Goal: Information Seeking & Learning: Check status

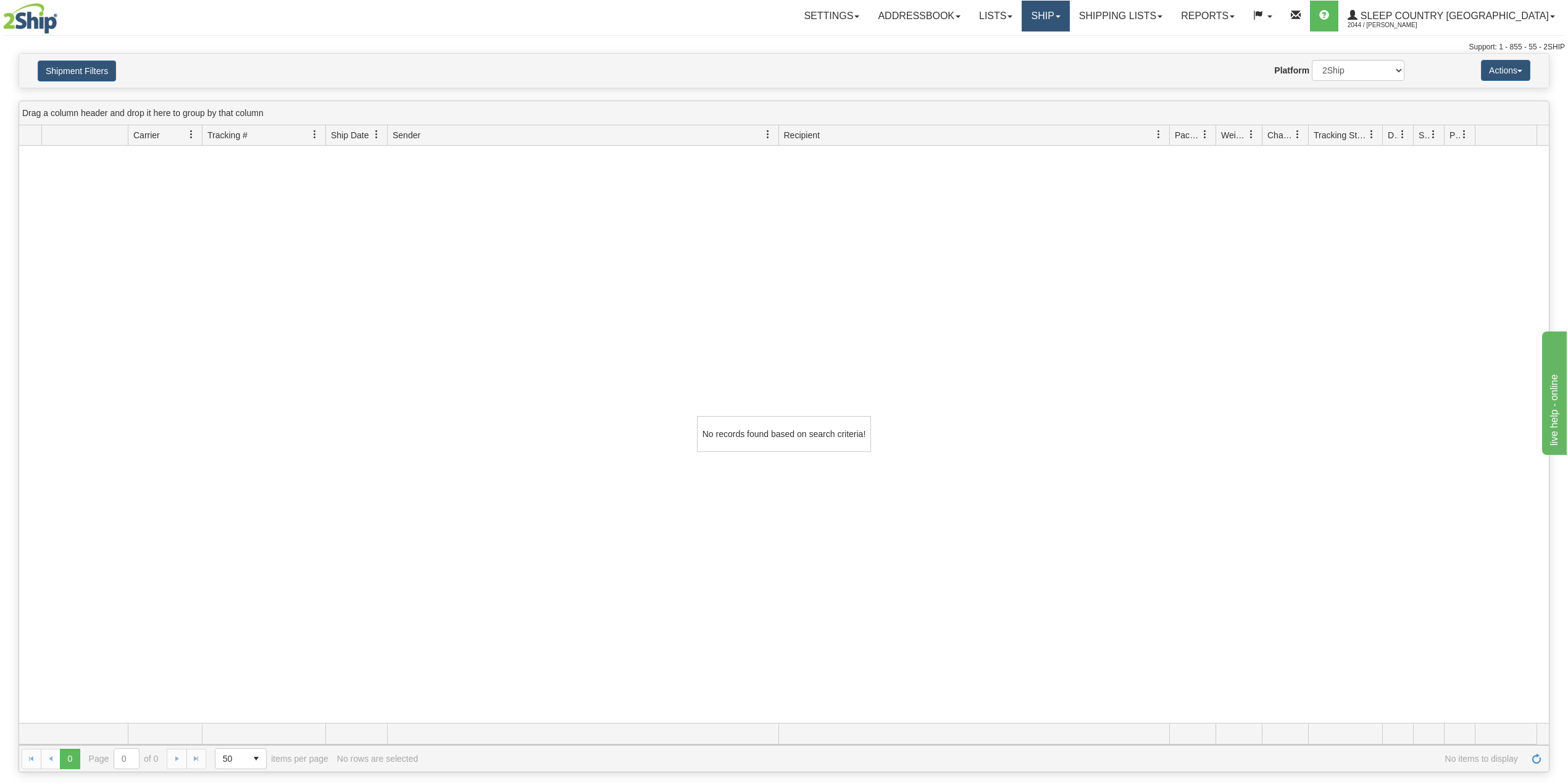
click at [1069, 23] on link "Ship" at bounding box center [1045, 16] width 47 height 31
click at [1069, 64] on link "OnHold / Order Queue" at bounding box center [1013, 59] width 112 height 16
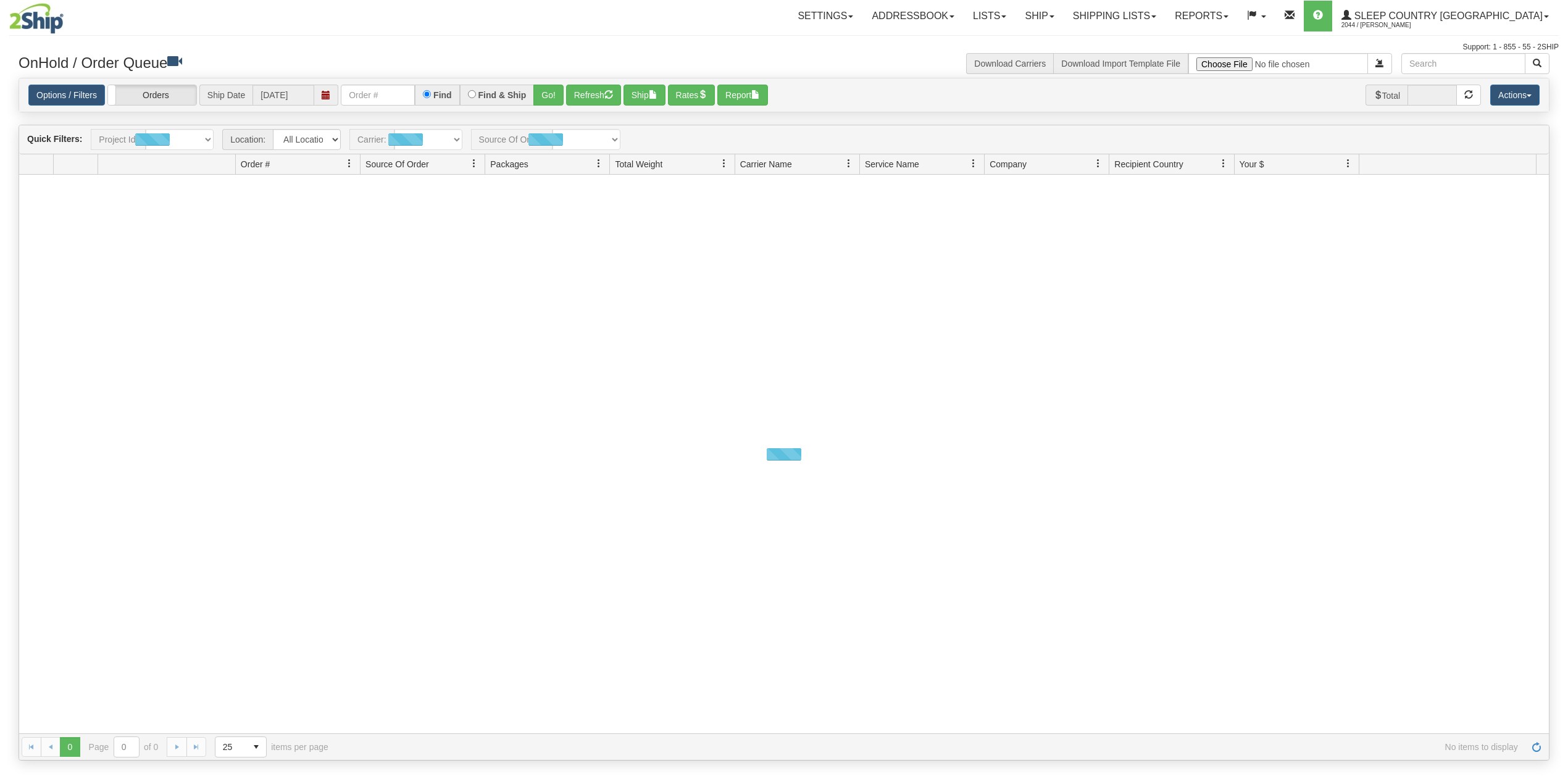
click at [363, 97] on input "text" at bounding box center [377, 94] width 74 height 21
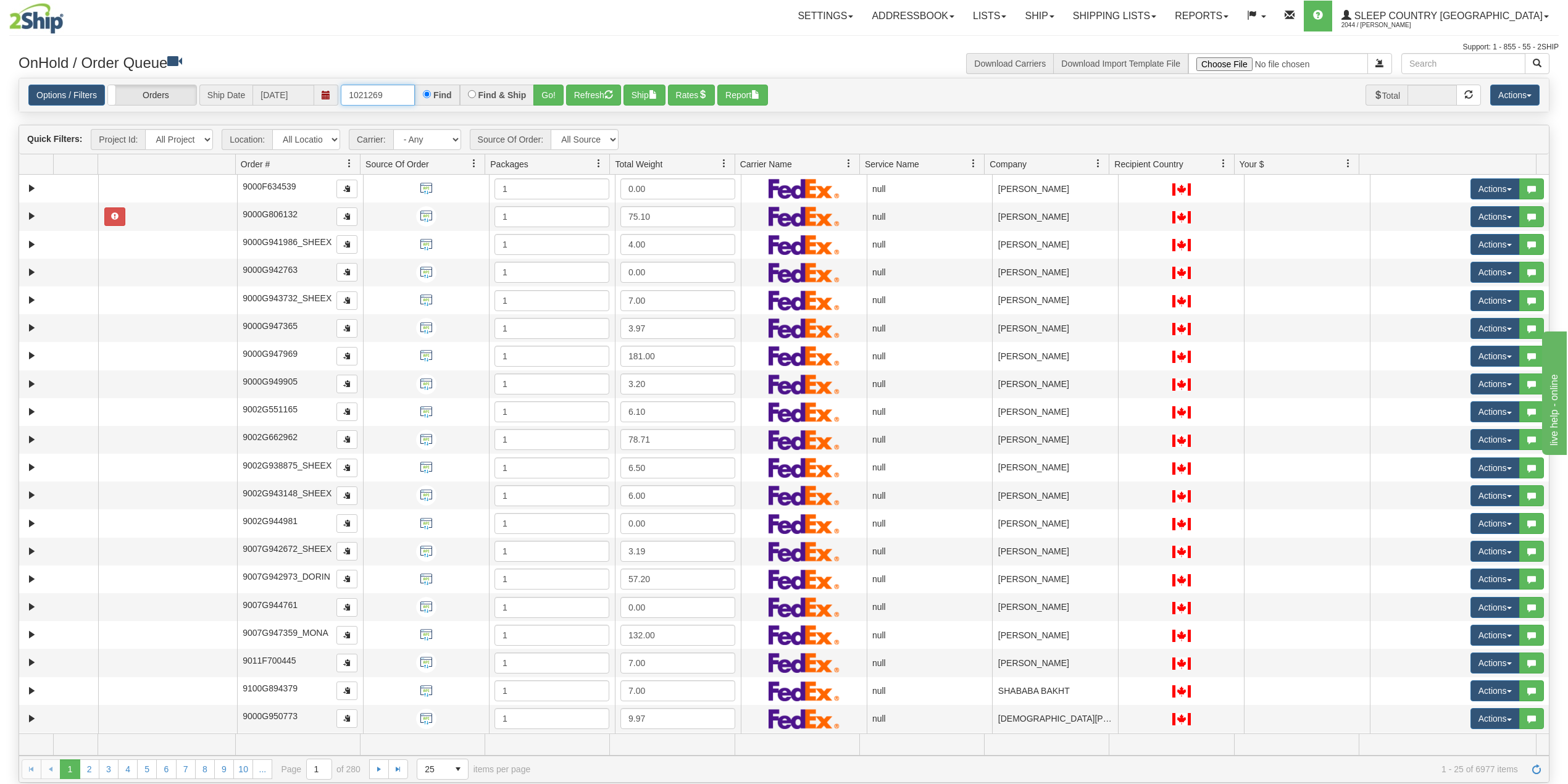
click at [371, 97] on input "1021269" at bounding box center [377, 94] width 74 height 21
paste input "9000I005194"
click at [554, 95] on button "Go!" at bounding box center [548, 94] width 30 height 21
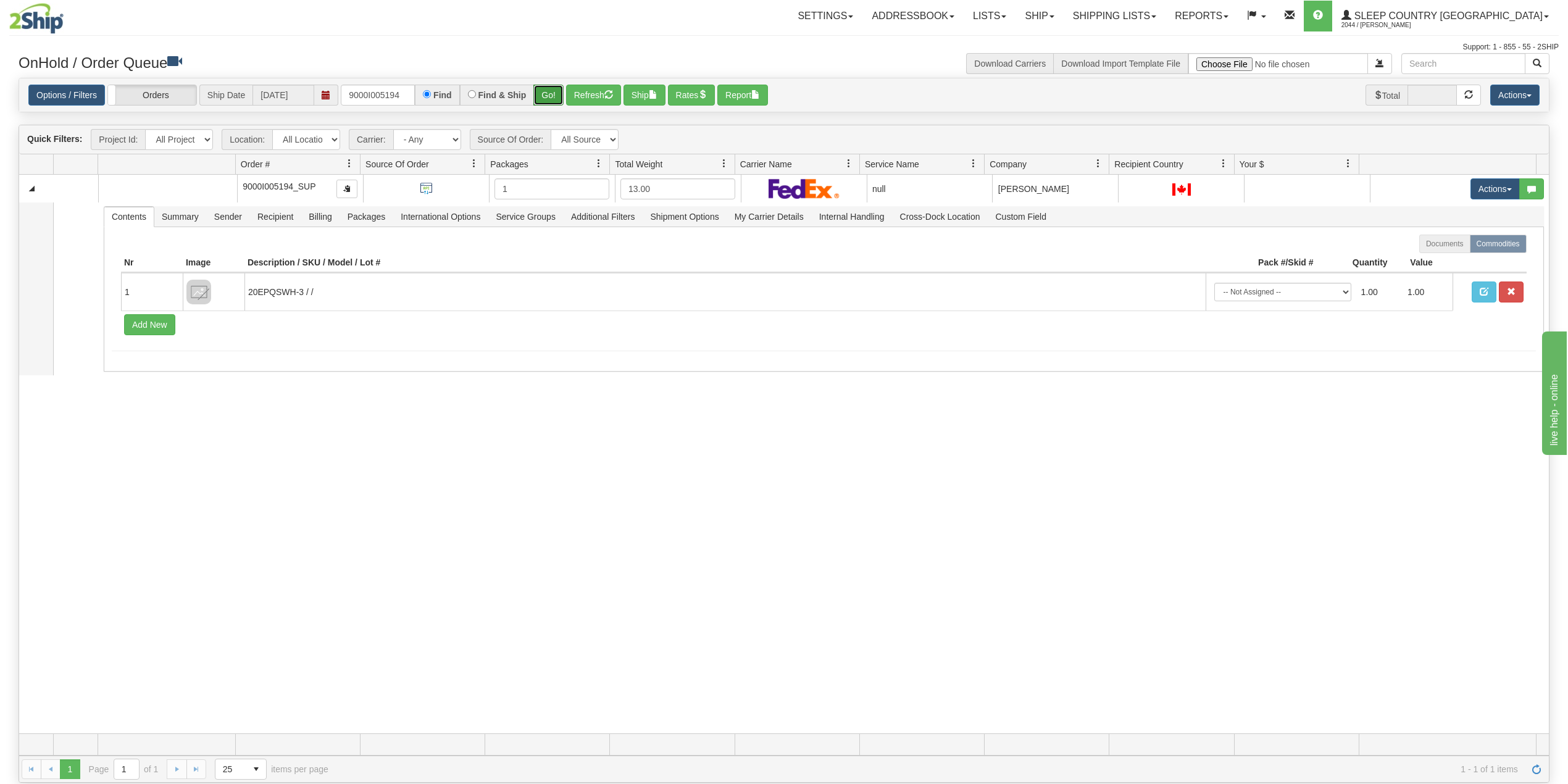
click at [553, 100] on button "Go!" at bounding box center [548, 94] width 30 height 21
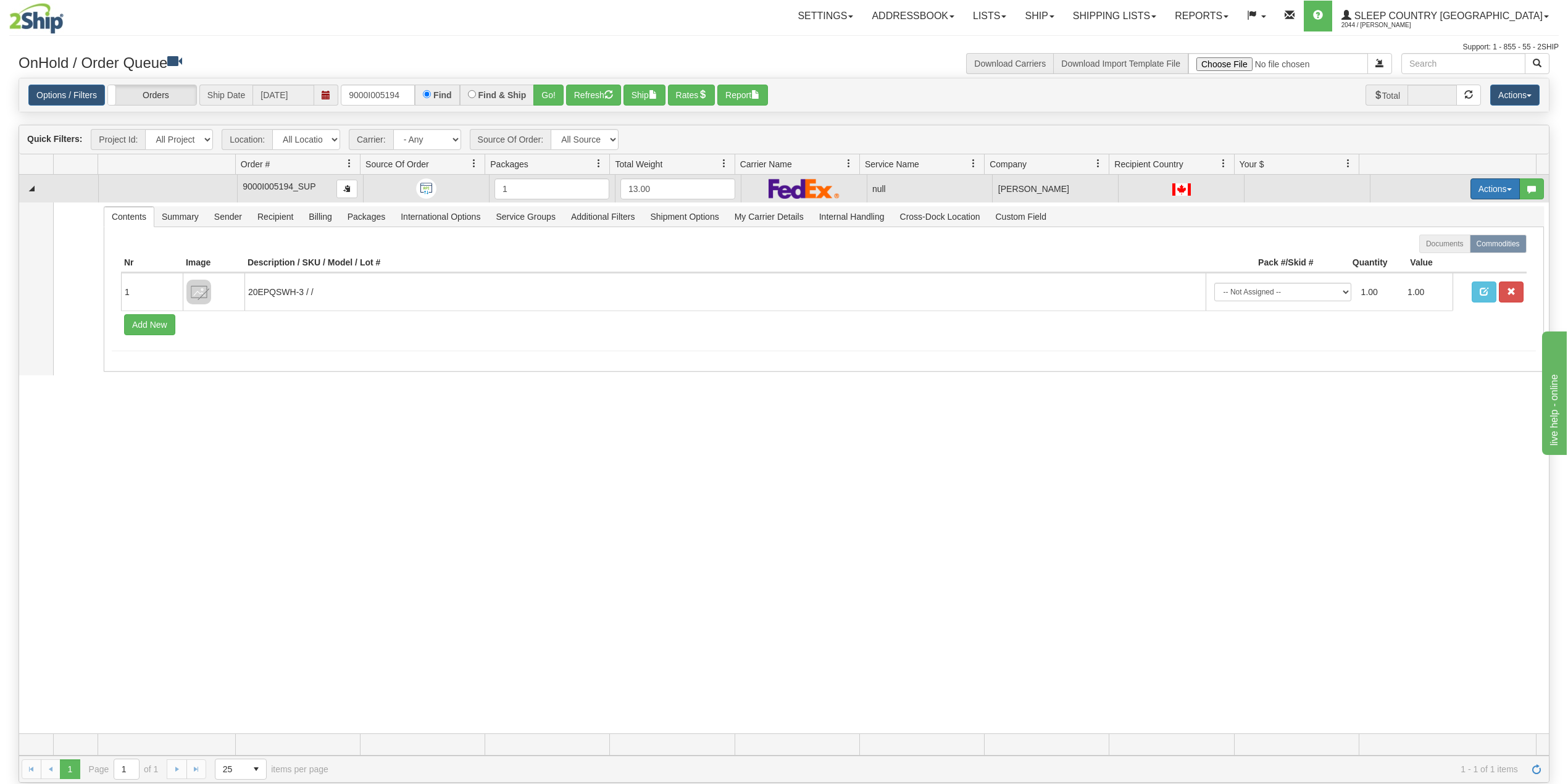
click at [1480, 188] on button "Actions" at bounding box center [1494, 189] width 49 height 21
click at [1433, 280] on span "Delete" at bounding box center [1441, 276] width 34 height 10
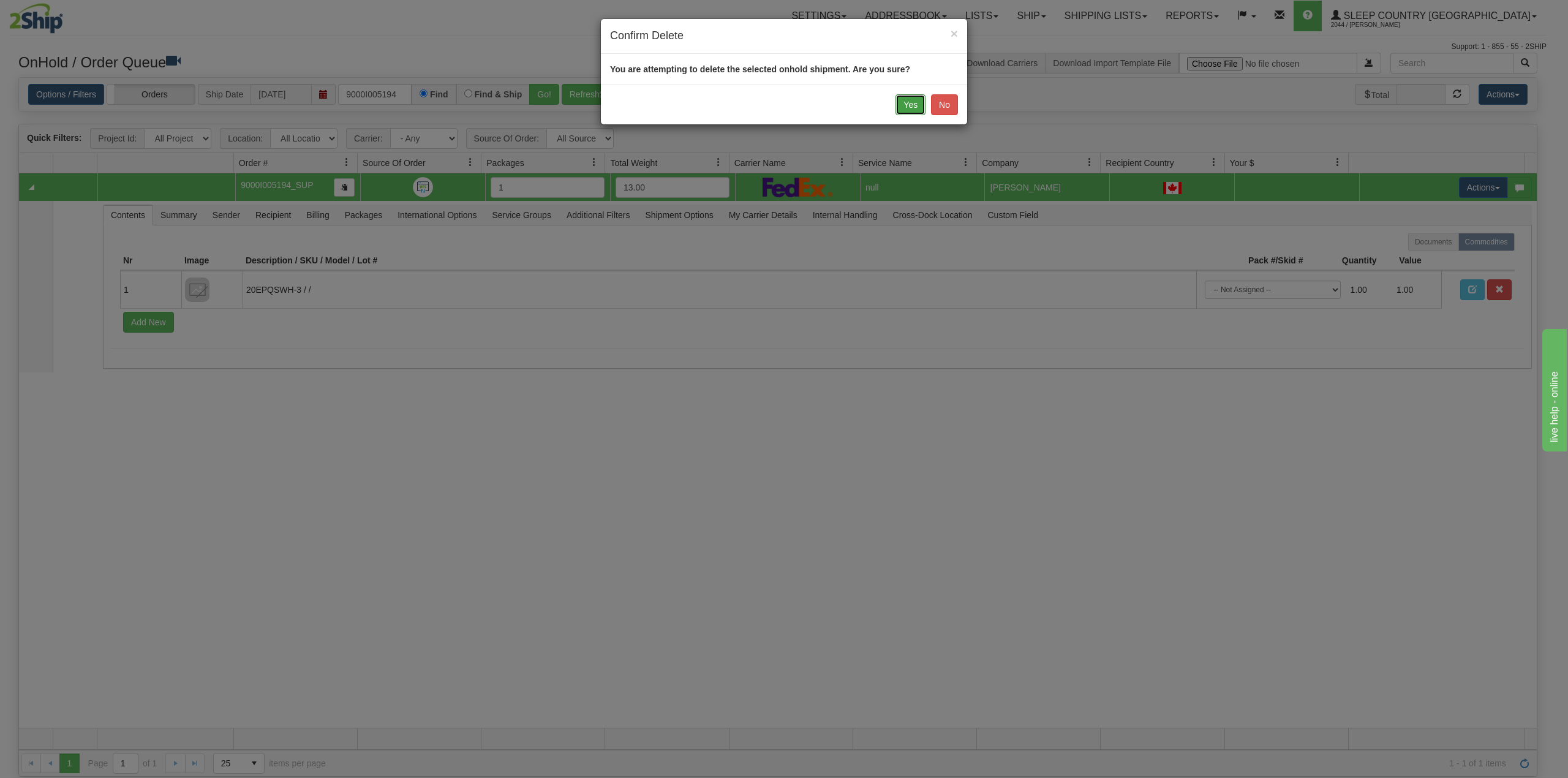
click at [901, 105] on button "Yes" at bounding box center [910, 104] width 30 height 21
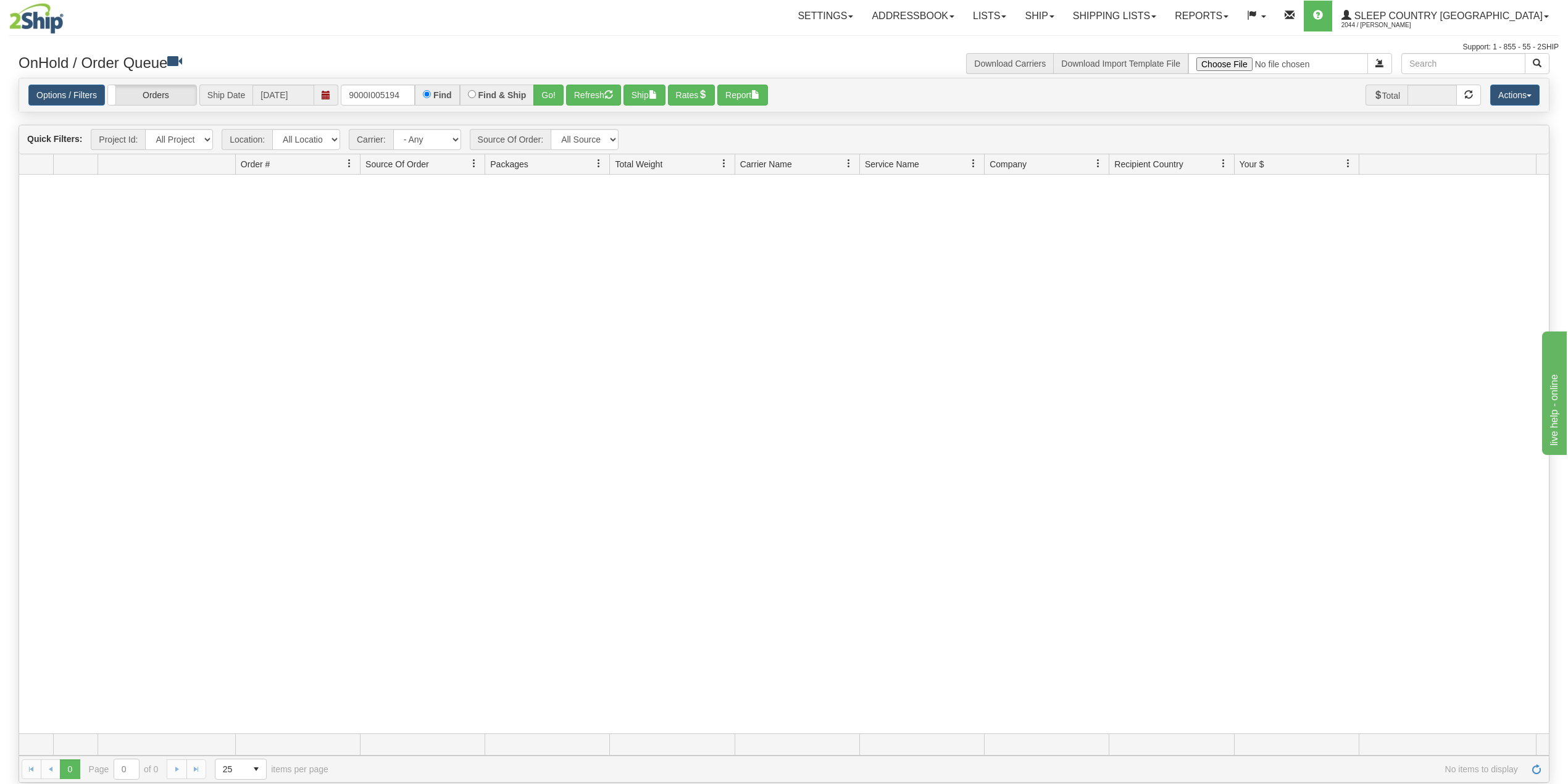
click at [703, 9] on div "Settings Shipping Preferences Fields Preferences New Addressbook Recipients" at bounding box center [916, 16] width 1280 height 31
click at [379, 94] on input "9000I005194" at bounding box center [377, 94] width 74 height 21
paste input "4100"
click at [555, 92] on button "Go!" at bounding box center [548, 94] width 30 height 21
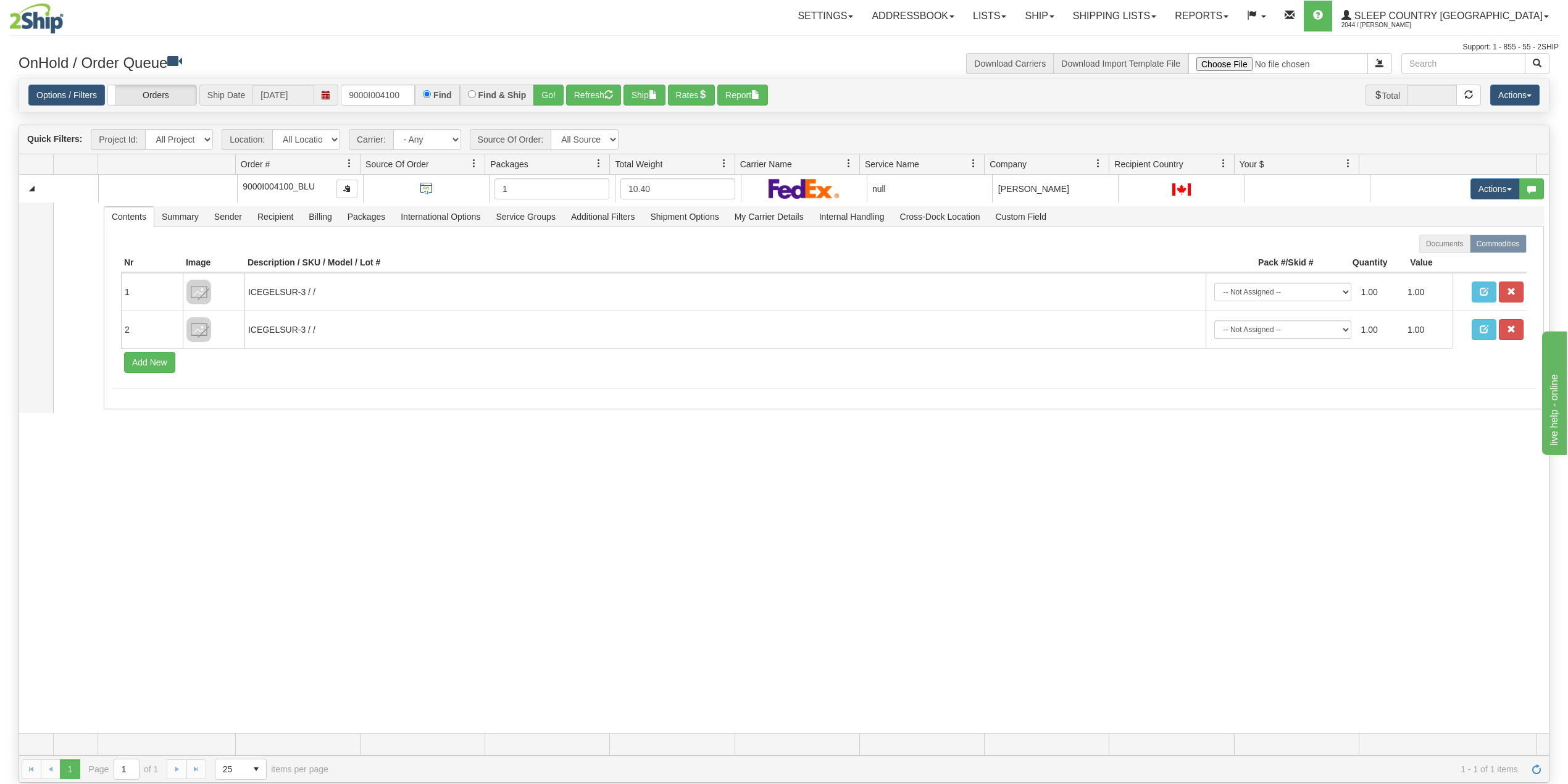
click at [379, 83] on div "Options / Filters Group Shipments Orders Ship Date 08/18/2025 9000I004100 Find …" at bounding box center [783, 94] width 1529 height 34
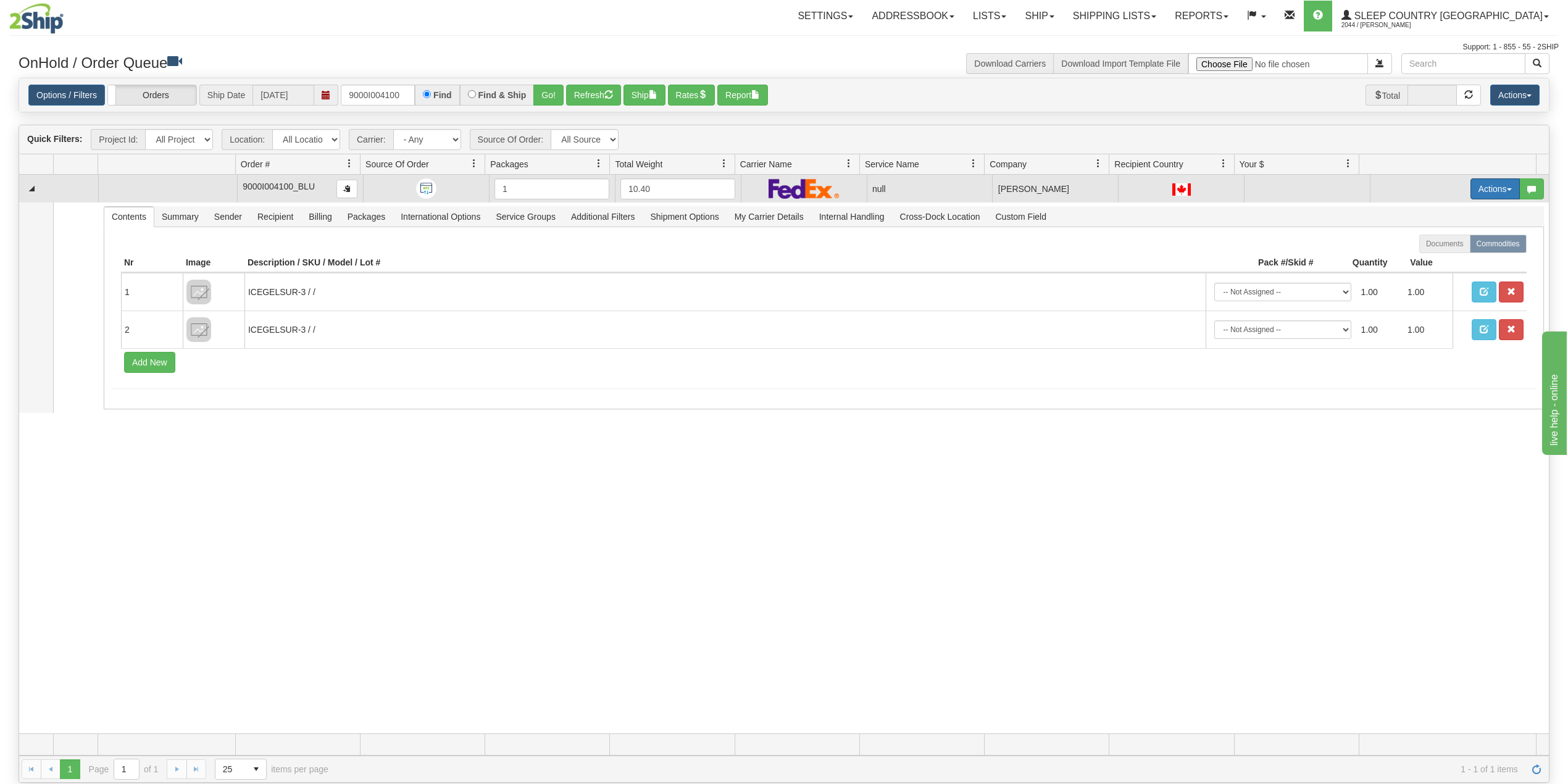
click at [1474, 193] on button "Actions" at bounding box center [1494, 189] width 49 height 21
click at [1429, 275] on span "Delete" at bounding box center [1441, 276] width 34 height 10
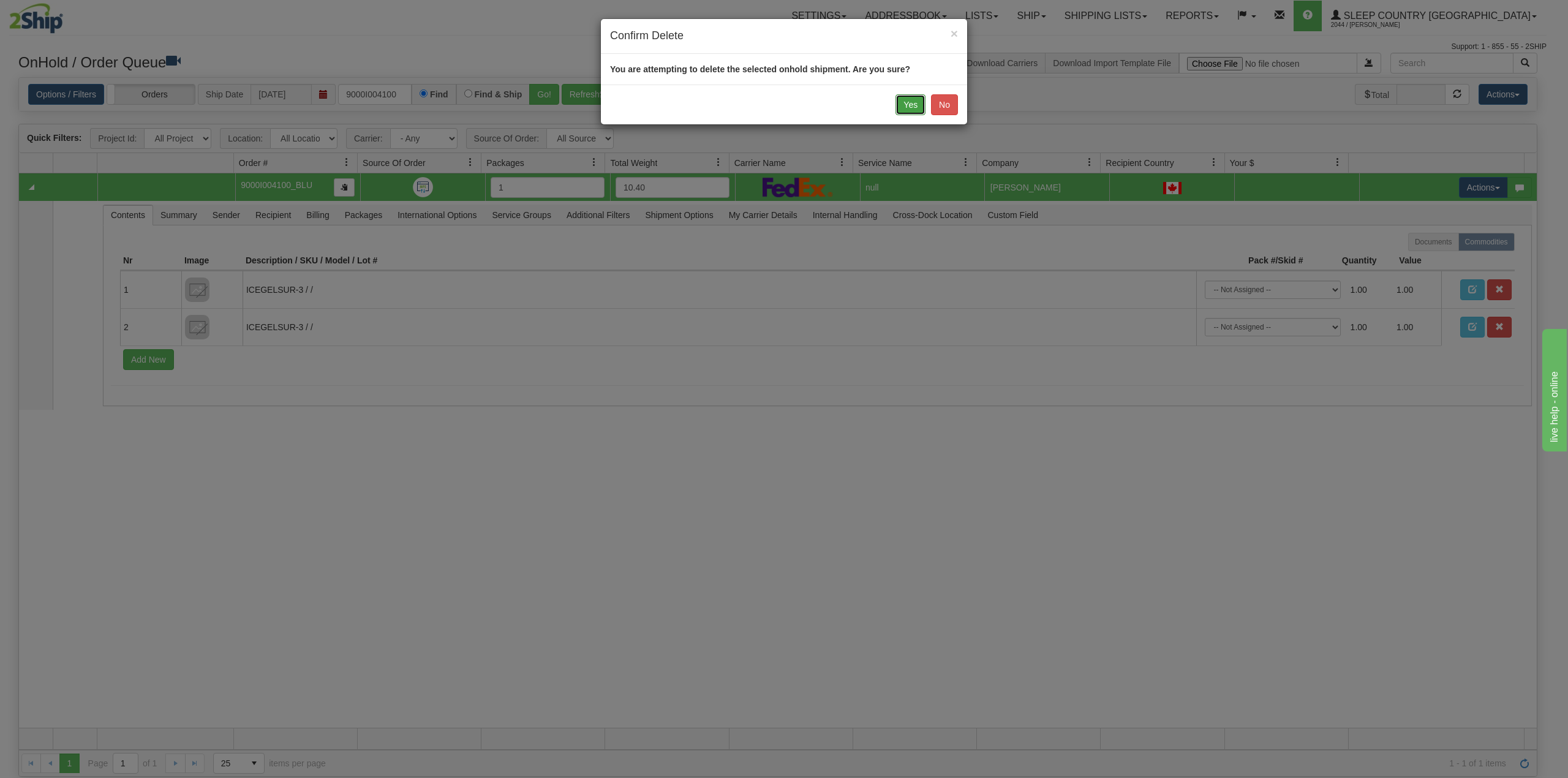
click at [911, 101] on button "Yes" at bounding box center [910, 104] width 30 height 21
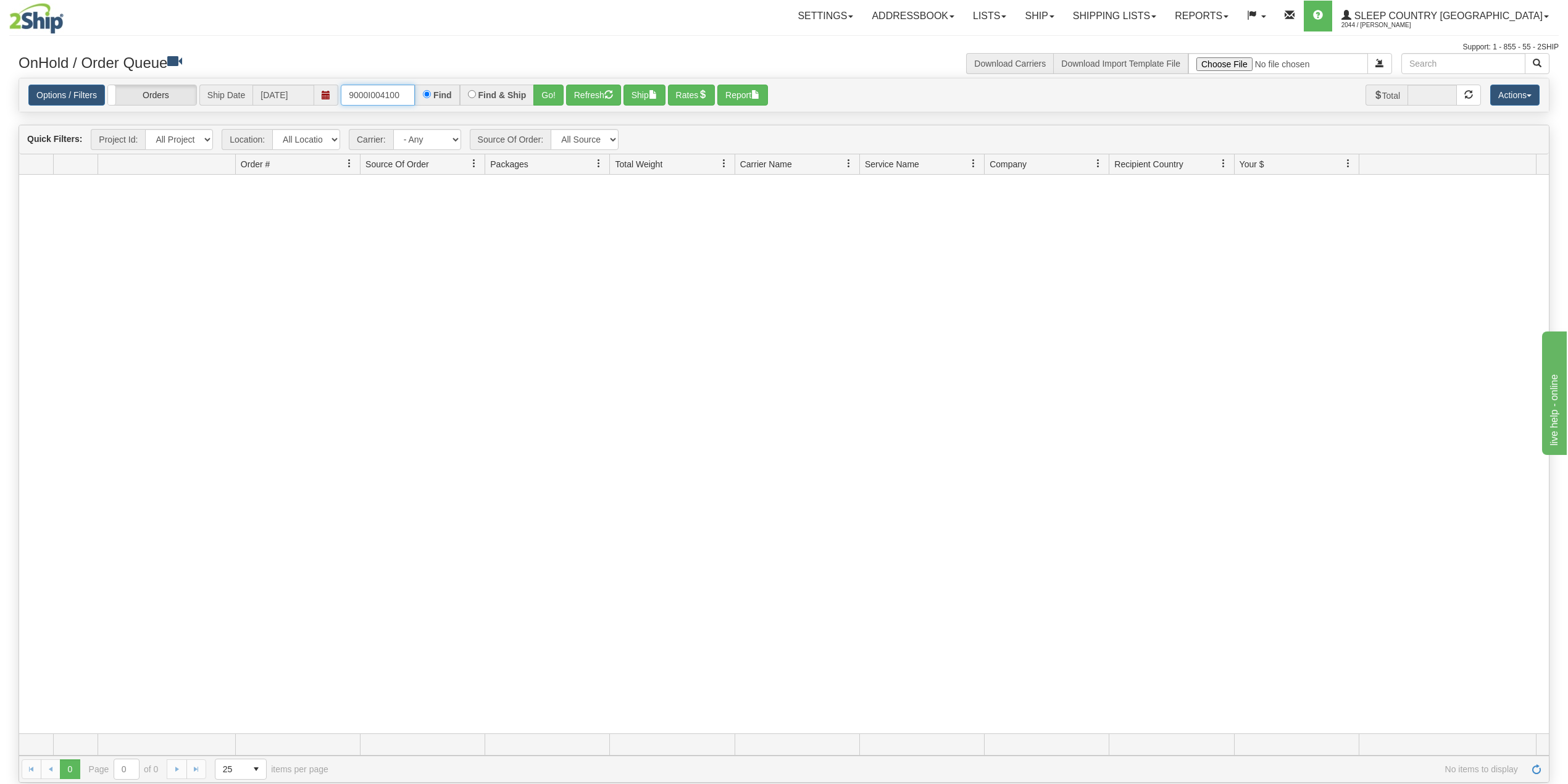
click at [383, 97] on input "9000I004100" at bounding box center [377, 94] width 74 height 21
click at [381, 97] on input "9000I004100" at bounding box center [377, 94] width 74 height 21
paste input "H988295"
type input "9000H988295"
click at [549, 92] on button "Go!" at bounding box center [548, 94] width 30 height 21
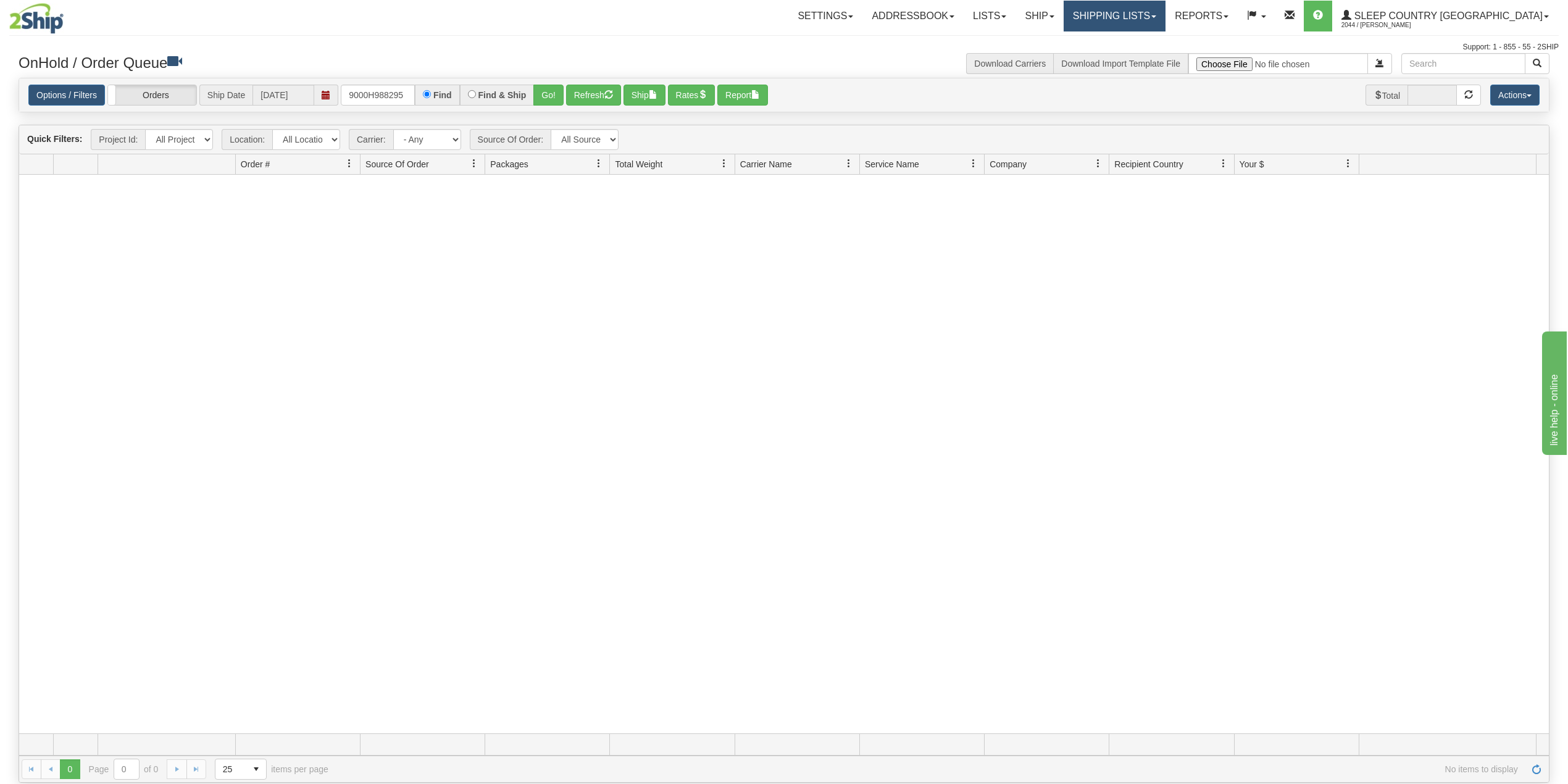
click at [1165, 18] on link "Shipping lists" at bounding box center [1114, 16] width 102 height 31
click at [1157, 53] on link "Search Shipment History" at bounding box center [1104, 59] width 121 height 16
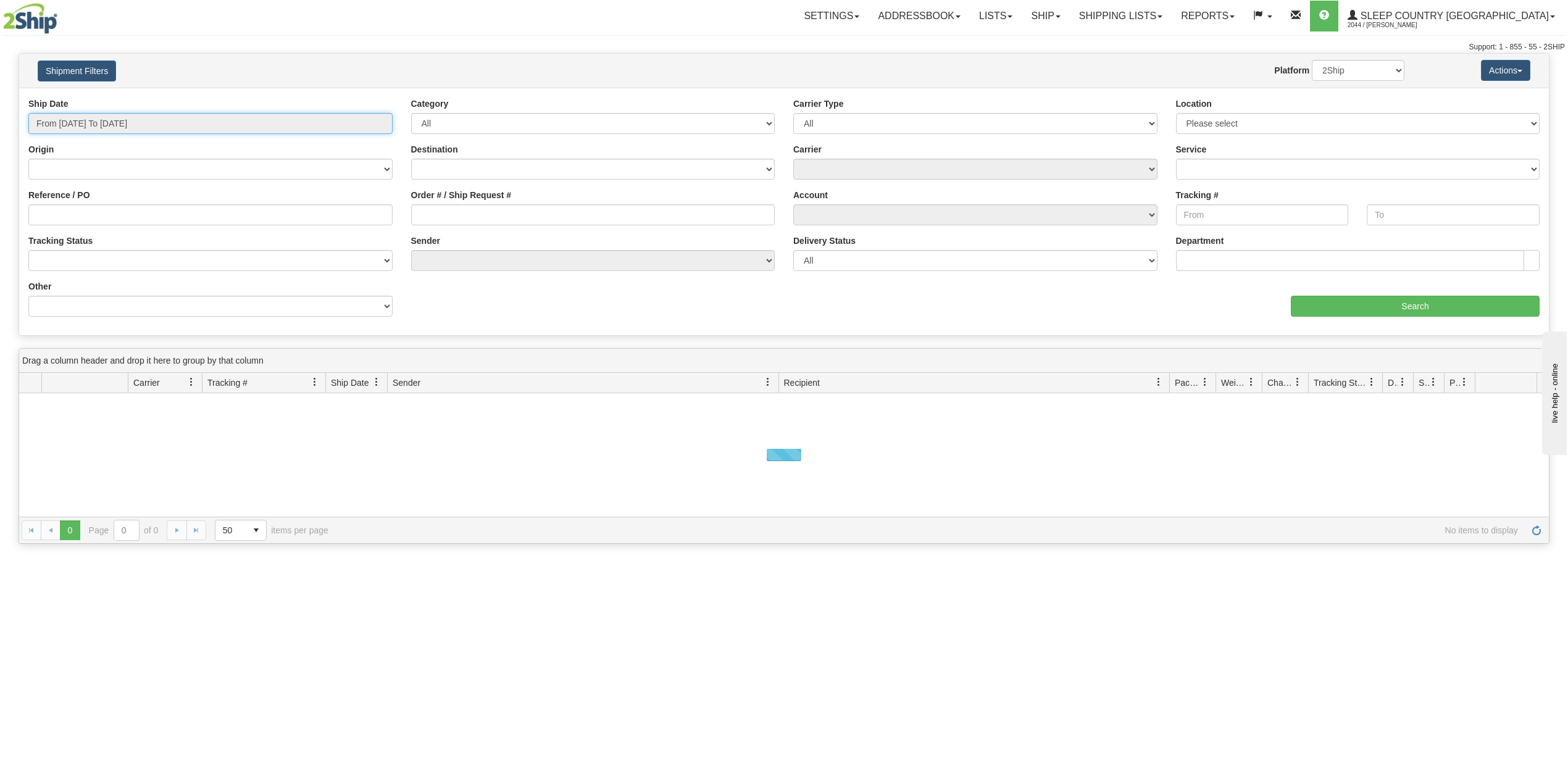
click at [132, 131] on input "From [DATE] To [DATE]" at bounding box center [210, 122] width 364 height 21
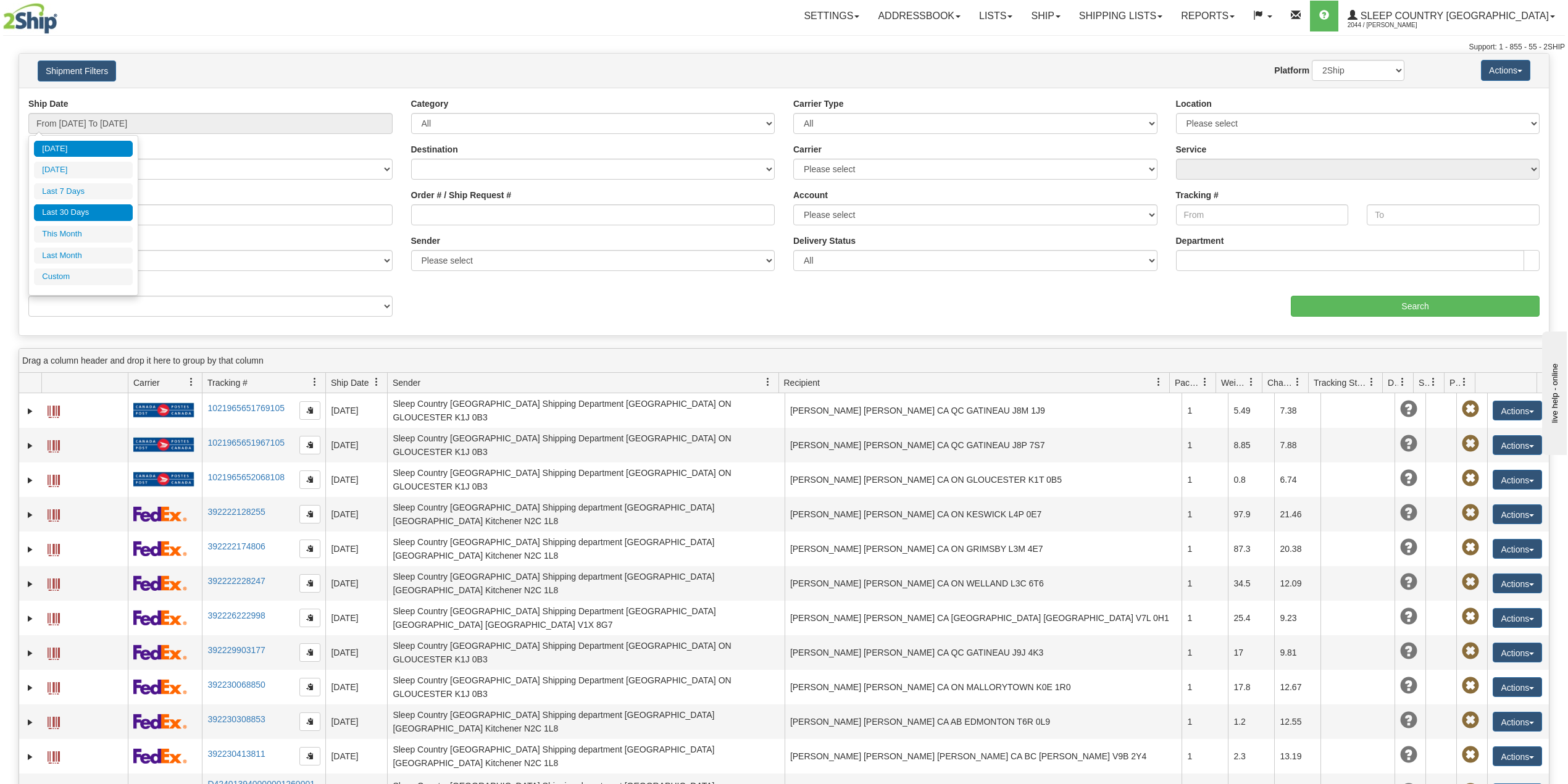
click at [89, 210] on li "Last 30 Days" at bounding box center [83, 212] width 99 height 16
type input "From 07/20/2025 To 08/18/2025"
click at [90, 212] on input "Reference / PO" at bounding box center [210, 214] width 364 height 21
paste input "9000H988295"
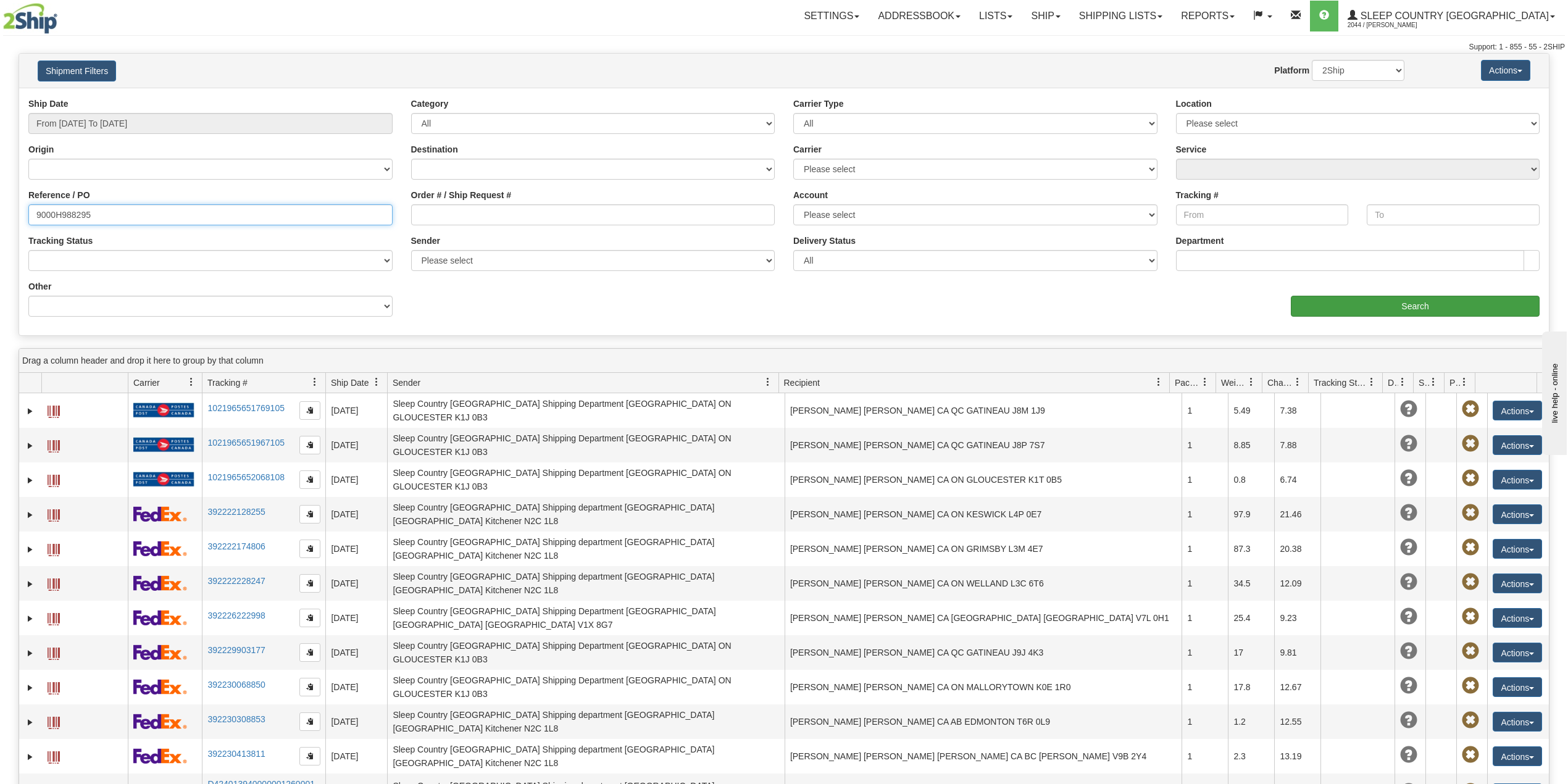
type input "9000H988295"
click at [1361, 302] on input "Search" at bounding box center [1415, 306] width 249 height 21
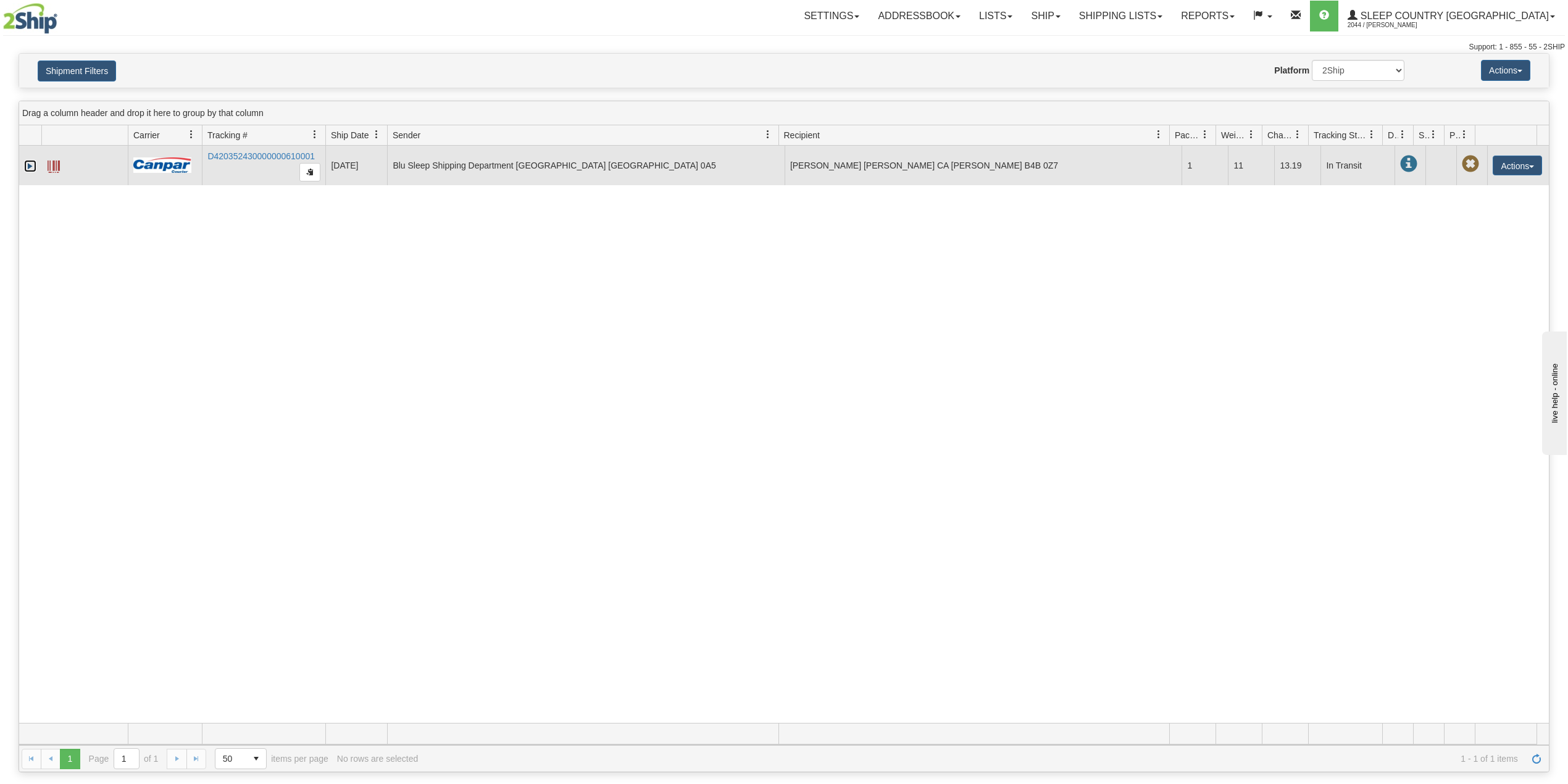
drag, startPoint x: 32, startPoint y: 169, endPoint x: 63, endPoint y: 181, distance: 33.2
click at [31, 169] on link "Expand" at bounding box center [31, 166] width 13 height 13
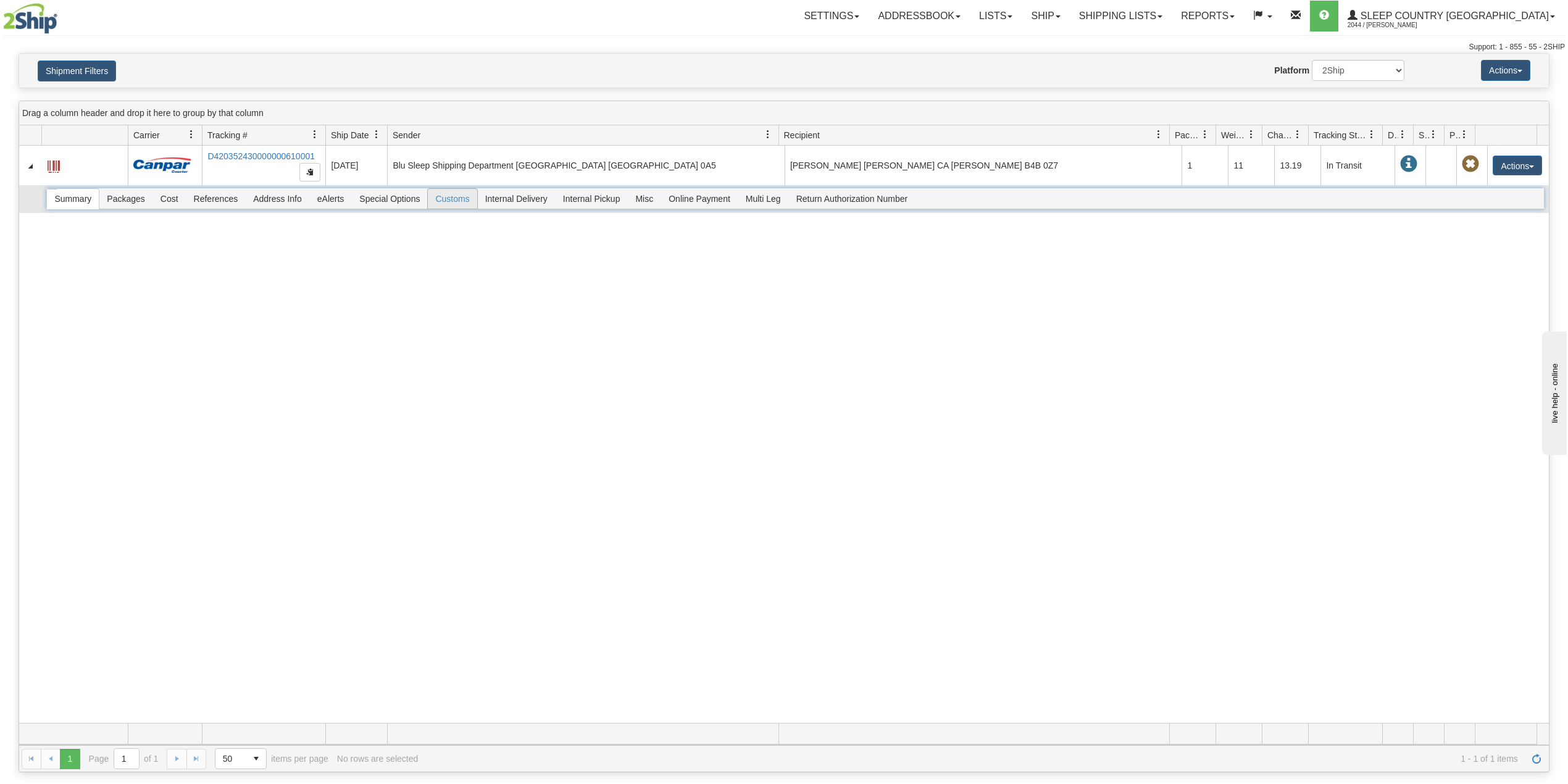
click at [462, 200] on span "Customs" at bounding box center [452, 199] width 49 height 20
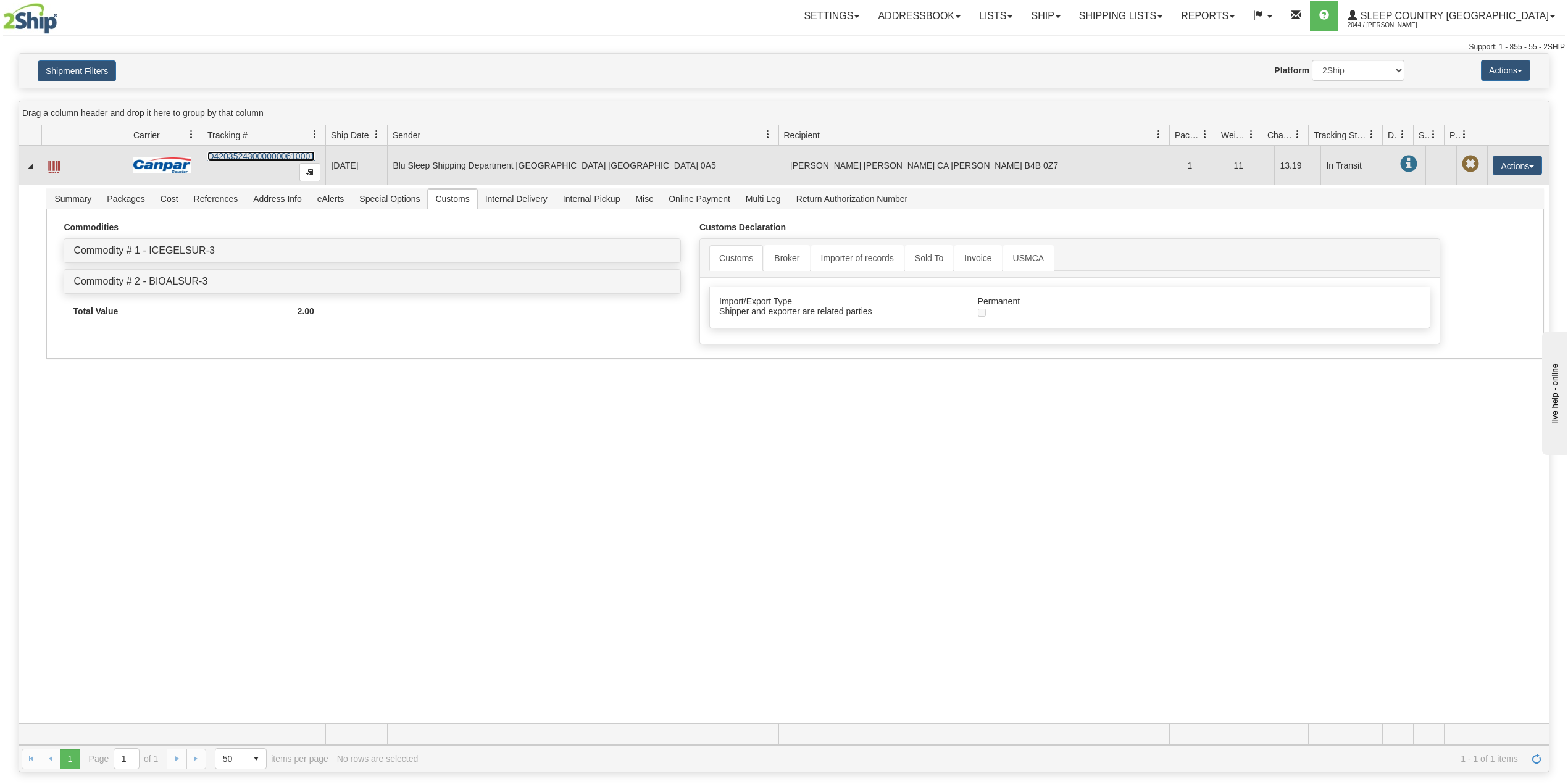
click at [258, 154] on link "D420352430000000610001" at bounding box center [261, 156] width 107 height 10
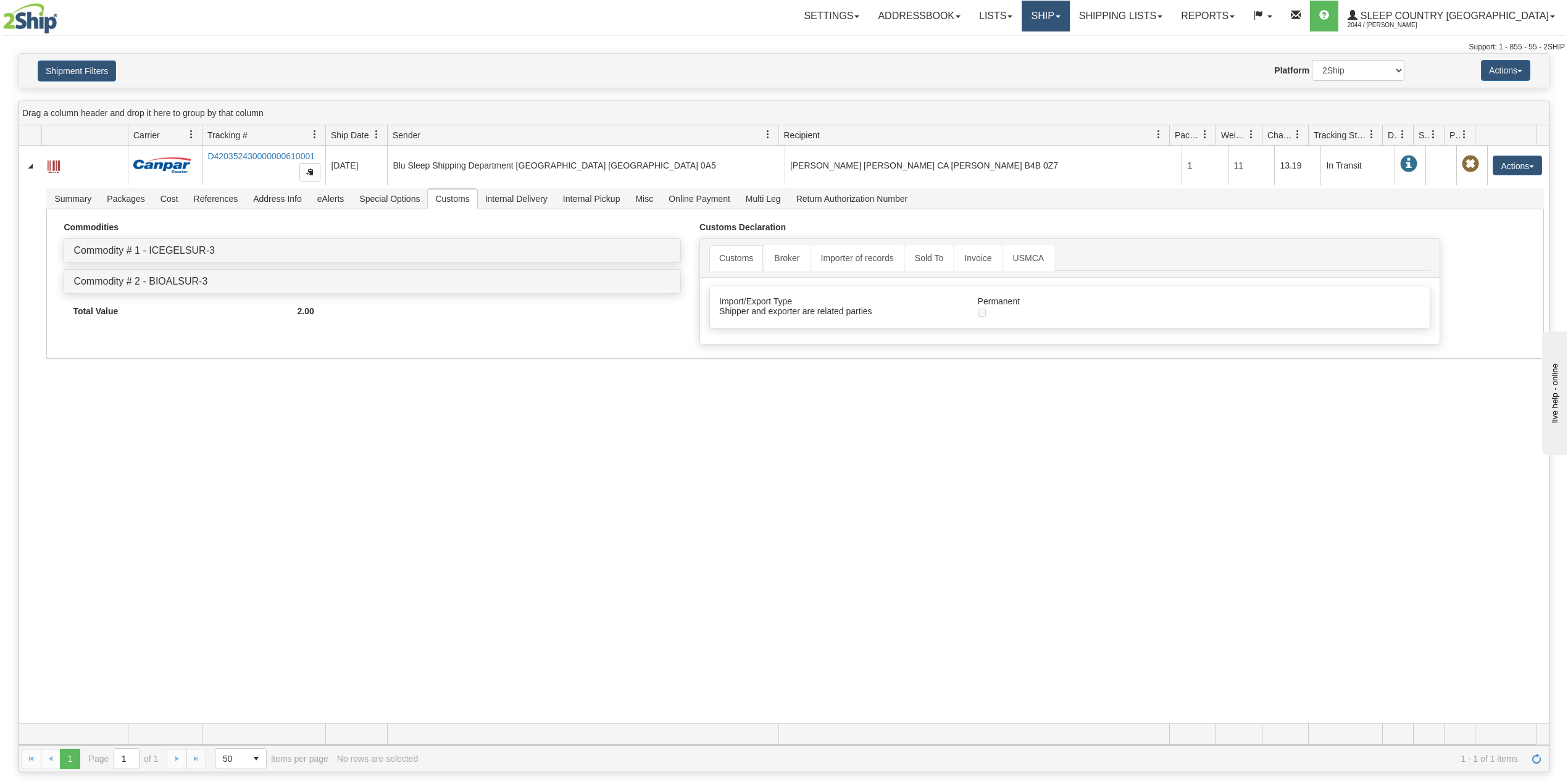
click at [1069, 22] on link "Ship" at bounding box center [1045, 16] width 47 height 31
click at [1056, 57] on span "OnHold / Order Queue" at bounding box center [1013, 59] width 87 height 10
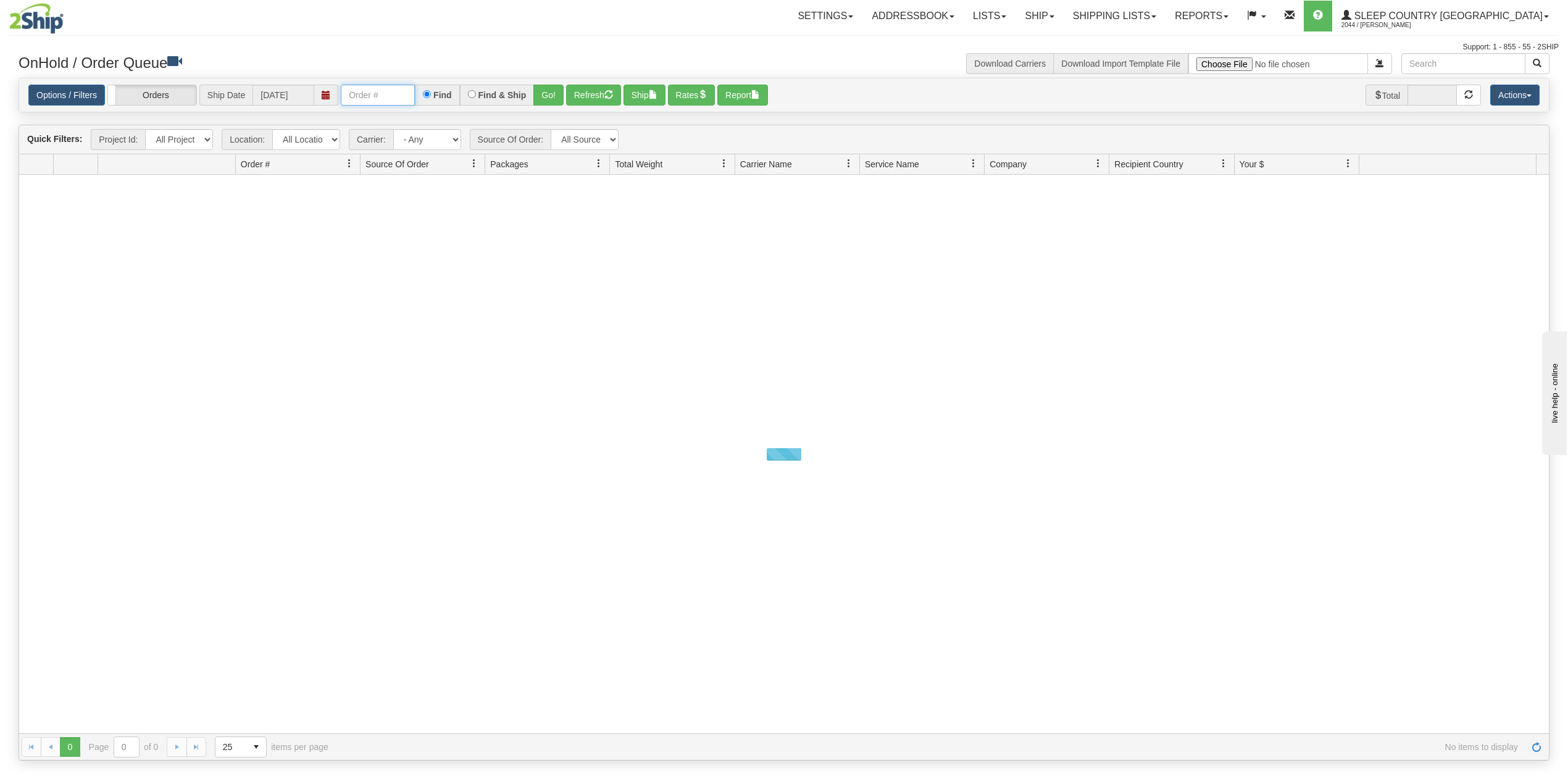
click at [388, 95] on input "text" at bounding box center [377, 94] width 74 height 21
paste input "1052806"
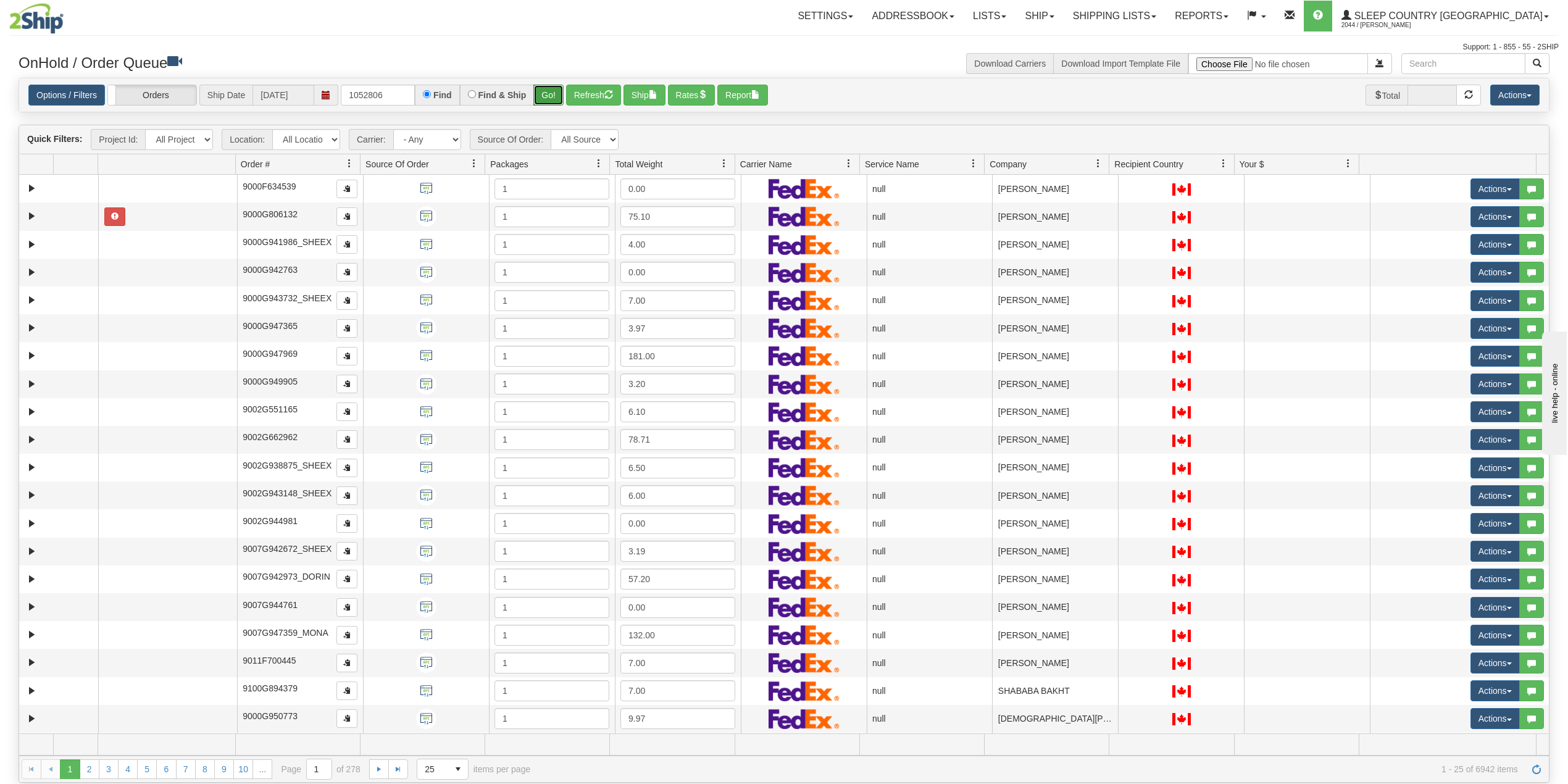
click at [552, 92] on button "Go!" at bounding box center [548, 94] width 30 height 21
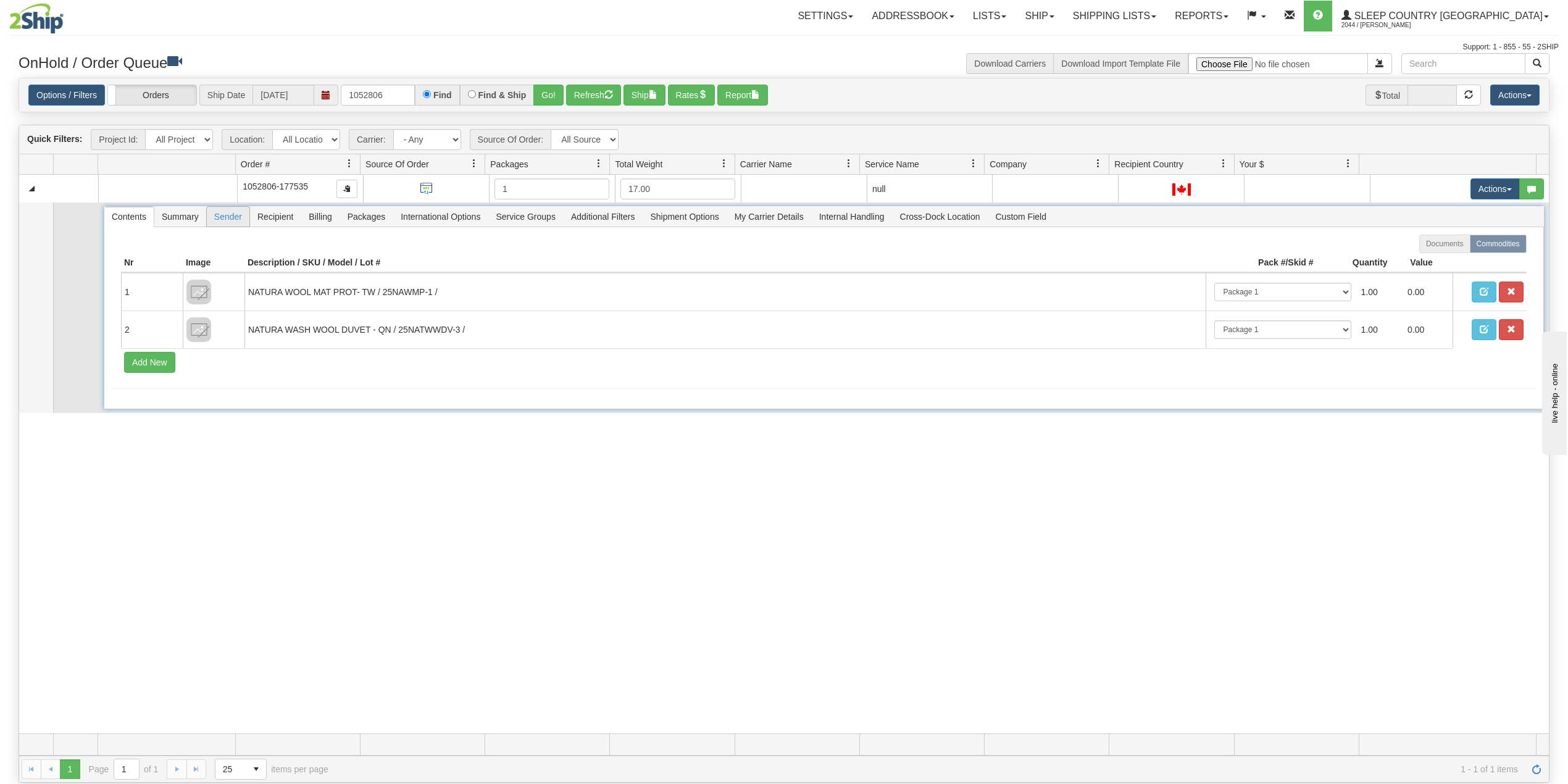
click at [225, 220] on span "Sender" at bounding box center [228, 217] width 43 height 20
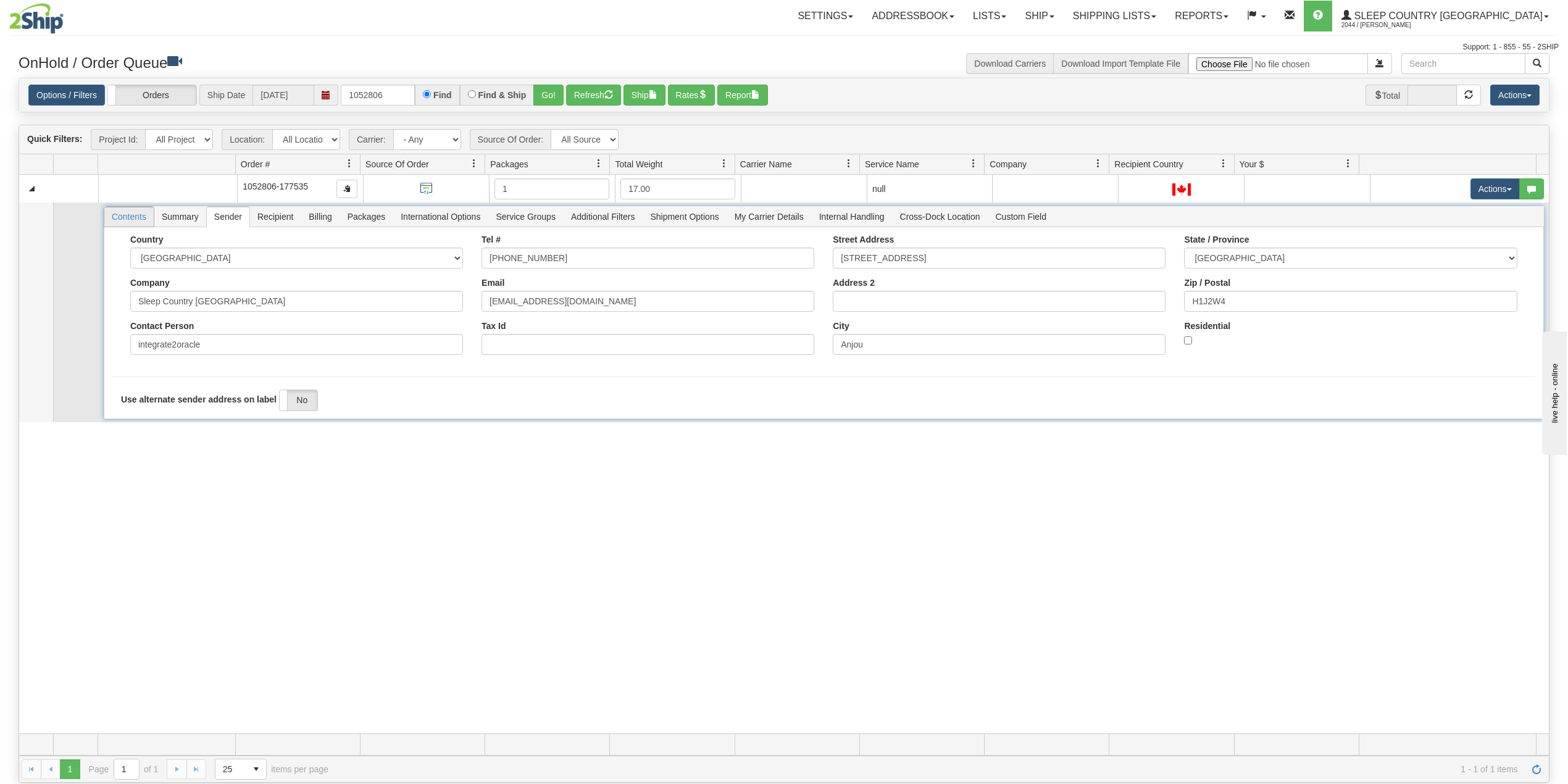
click at [131, 219] on span "Contents" at bounding box center [129, 217] width 49 height 20
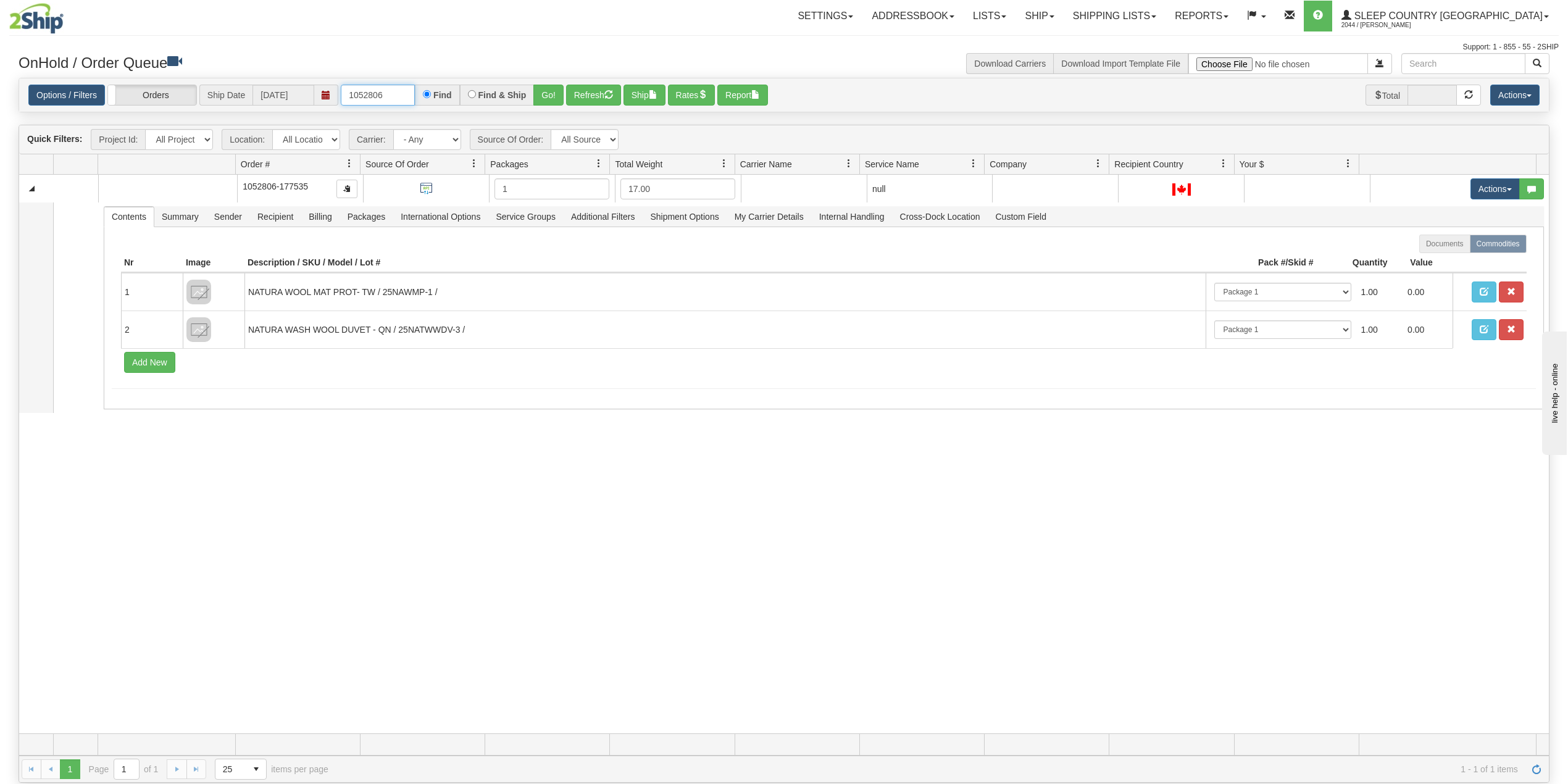
click at [368, 88] on input "1052806" at bounding box center [377, 94] width 74 height 21
click at [368, 88] on input "1052806" at bounding box center [377, 94] width 74 height 21
paste input "1999"
type input "1051999"
click at [549, 96] on button "Go!" at bounding box center [548, 94] width 30 height 21
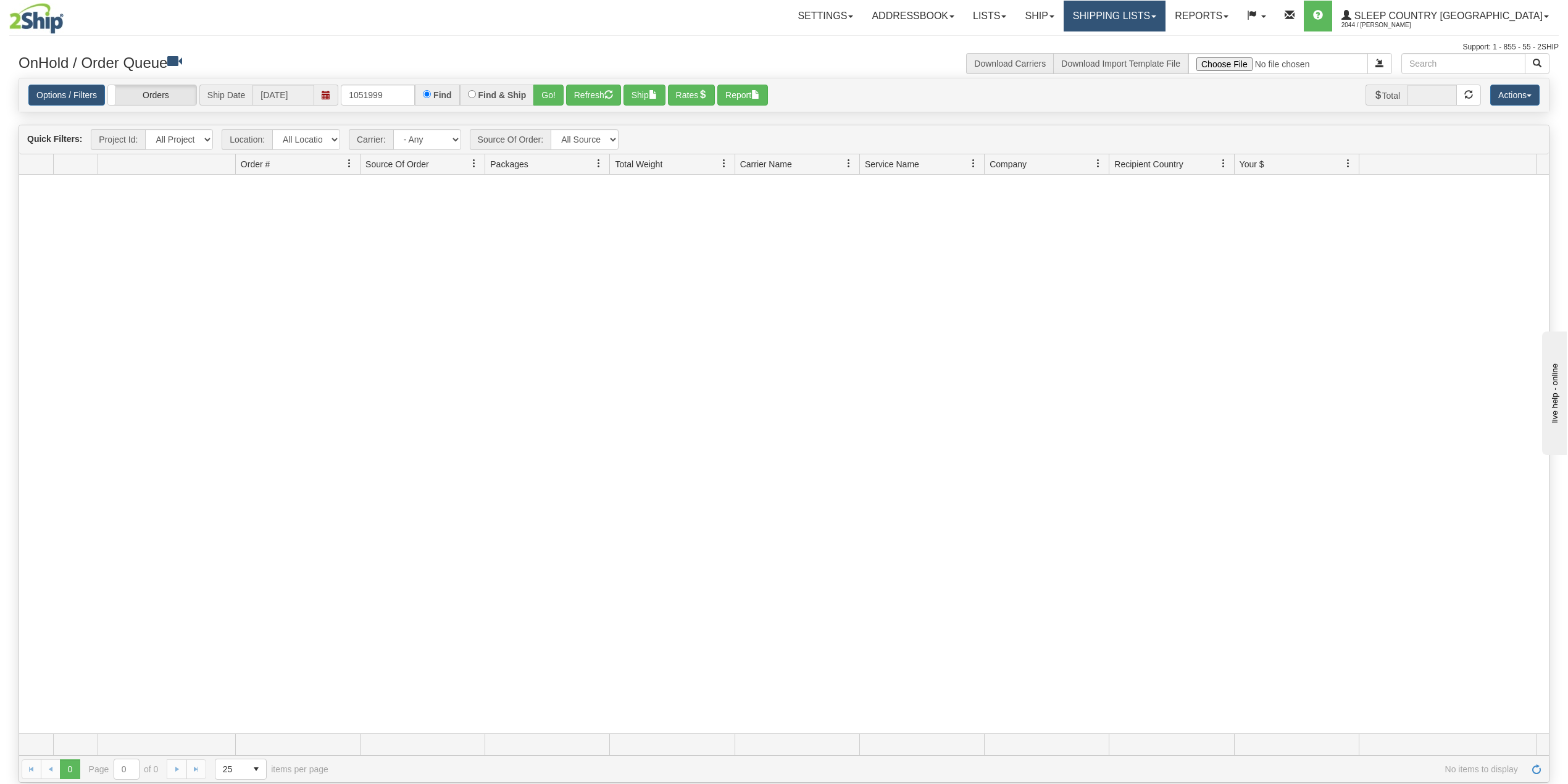
click at [1149, 22] on link "Shipping lists" at bounding box center [1114, 16] width 102 height 31
click at [1152, 59] on span "Search Shipment History" at bounding box center [1103, 59] width 95 height 10
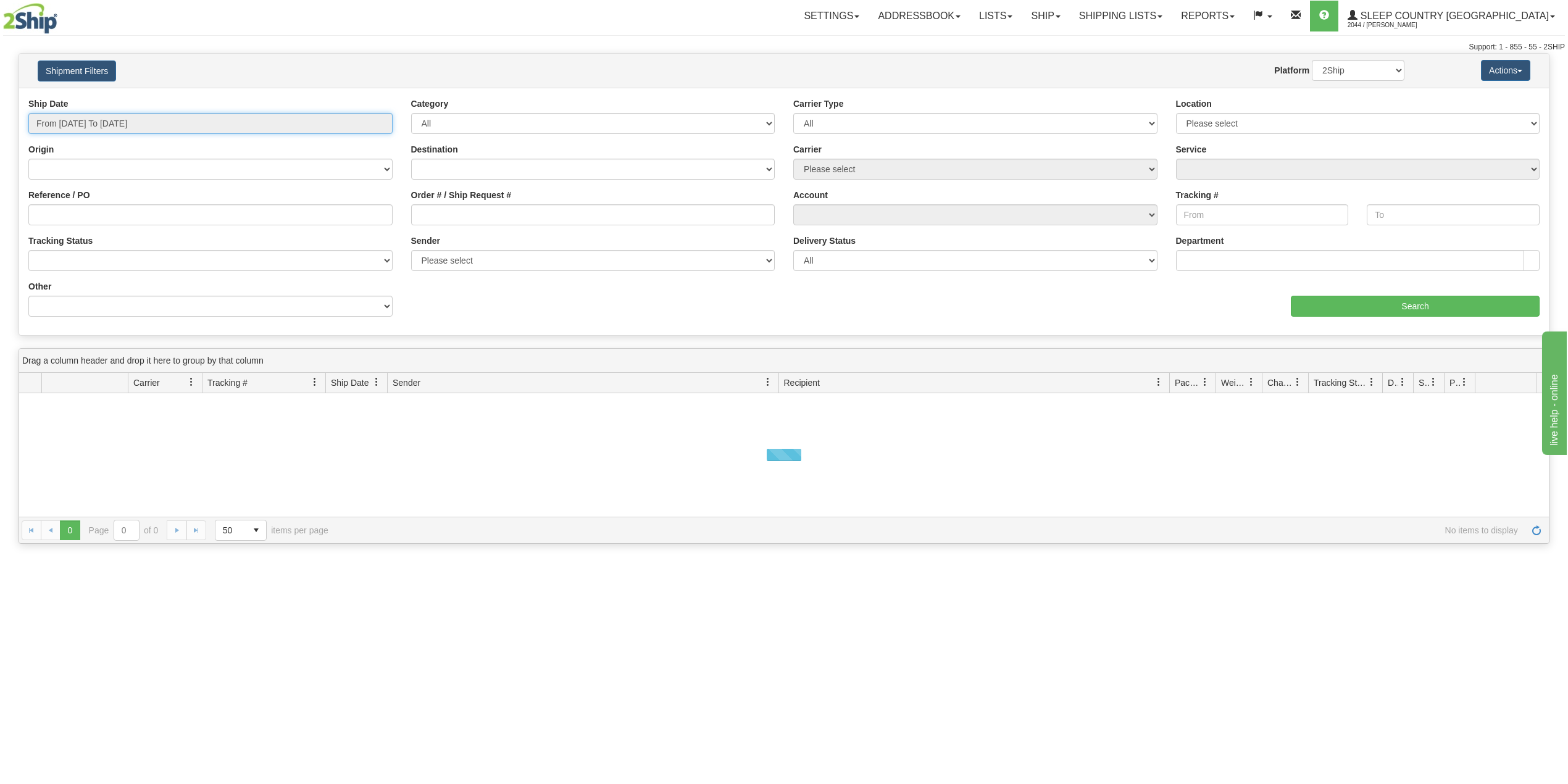
click at [114, 126] on input "From [DATE] To [DATE]" at bounding box center [210, 122] width 364 height 21
click at [93, 213] on li "Last 30 Days" at bounding box center [83, 212] width 99 height 16
type input "From [DATE] To [DATE]"
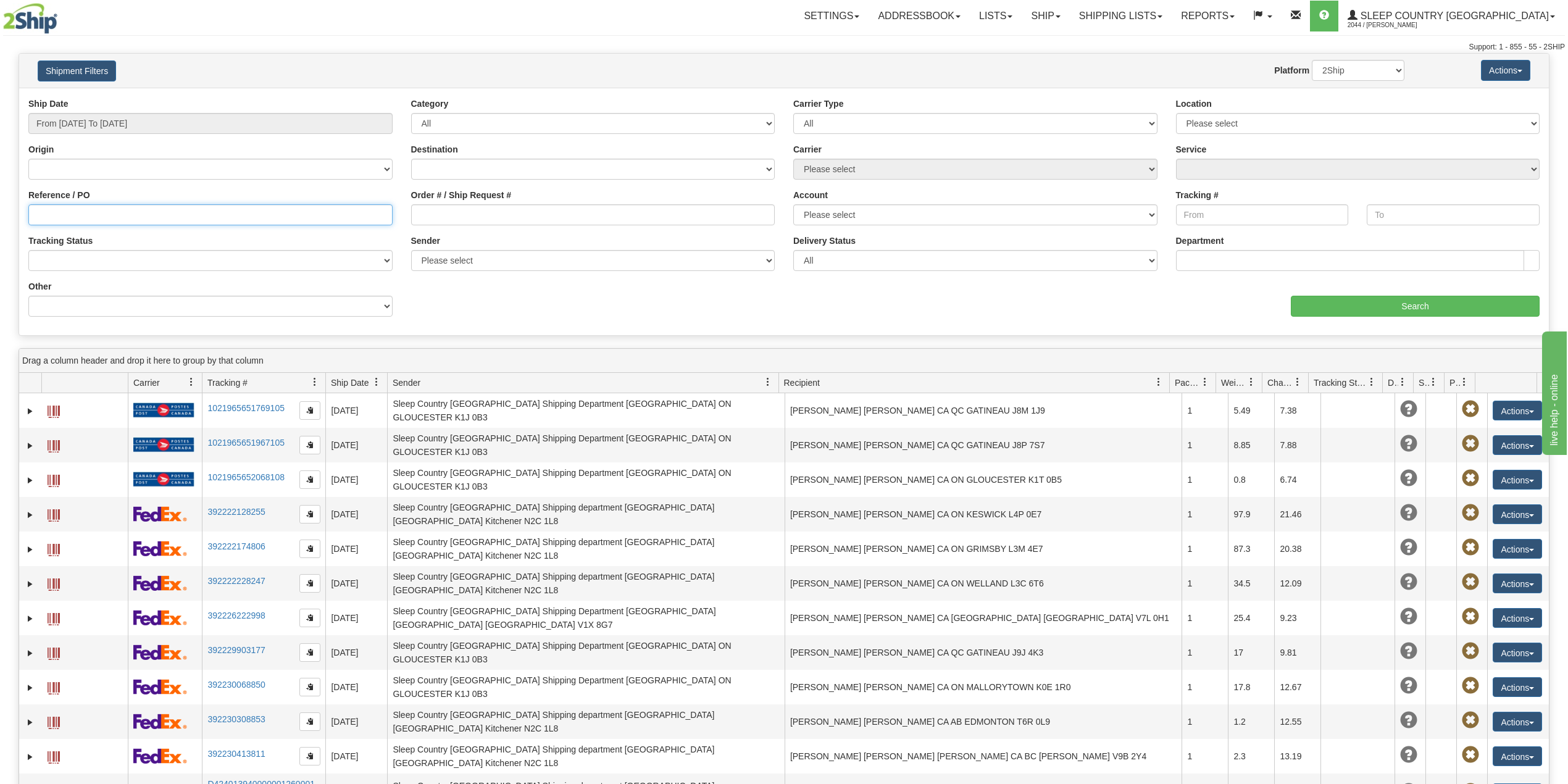
click at [192, 217] on input "Reference / PO" at bounding box center [210, 214] width 364 height 21
paste input "1051999"
type input "1051999"
click at [426, 215] on input "Order # / Ship Request #" at bounding box center [593, 214] width 364 height 21
paste input "1051999"
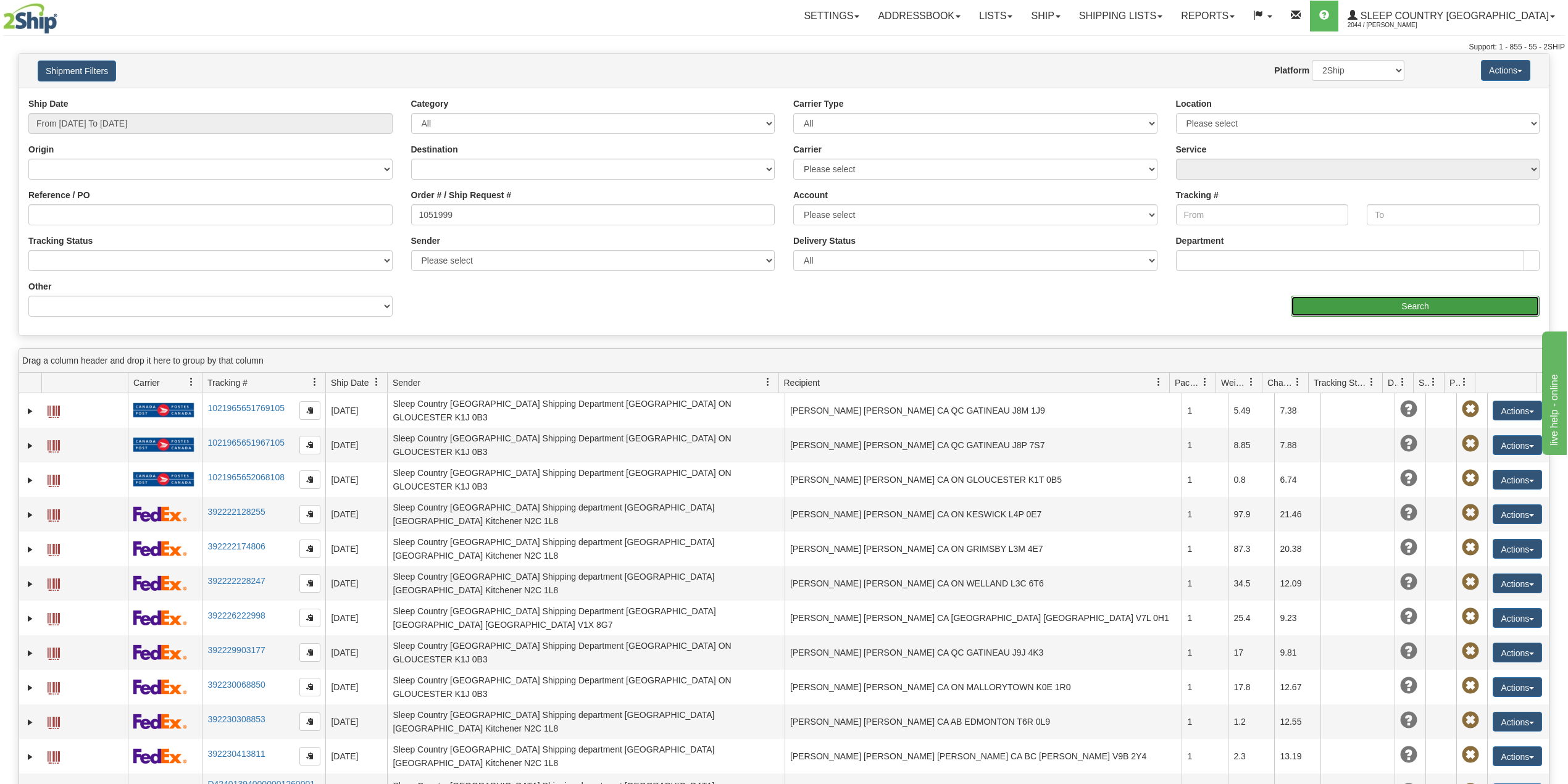
click at [1371, 316] on input "Search" at bounding box center [1415, 306] width 249 height 21
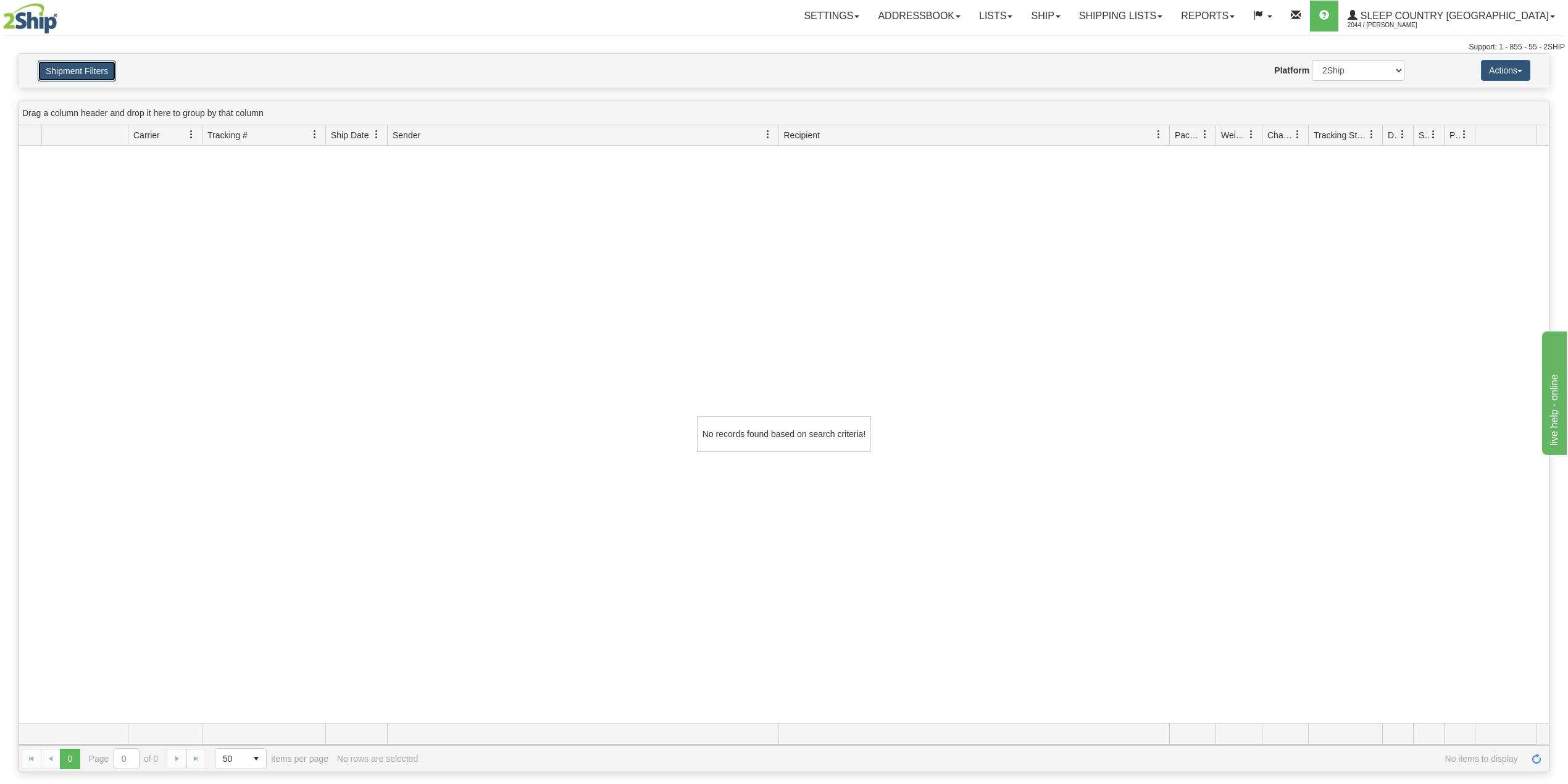
click at [93, 67] on button "Shipment Filters" at bounding box center [76, 71] width 78 height 21
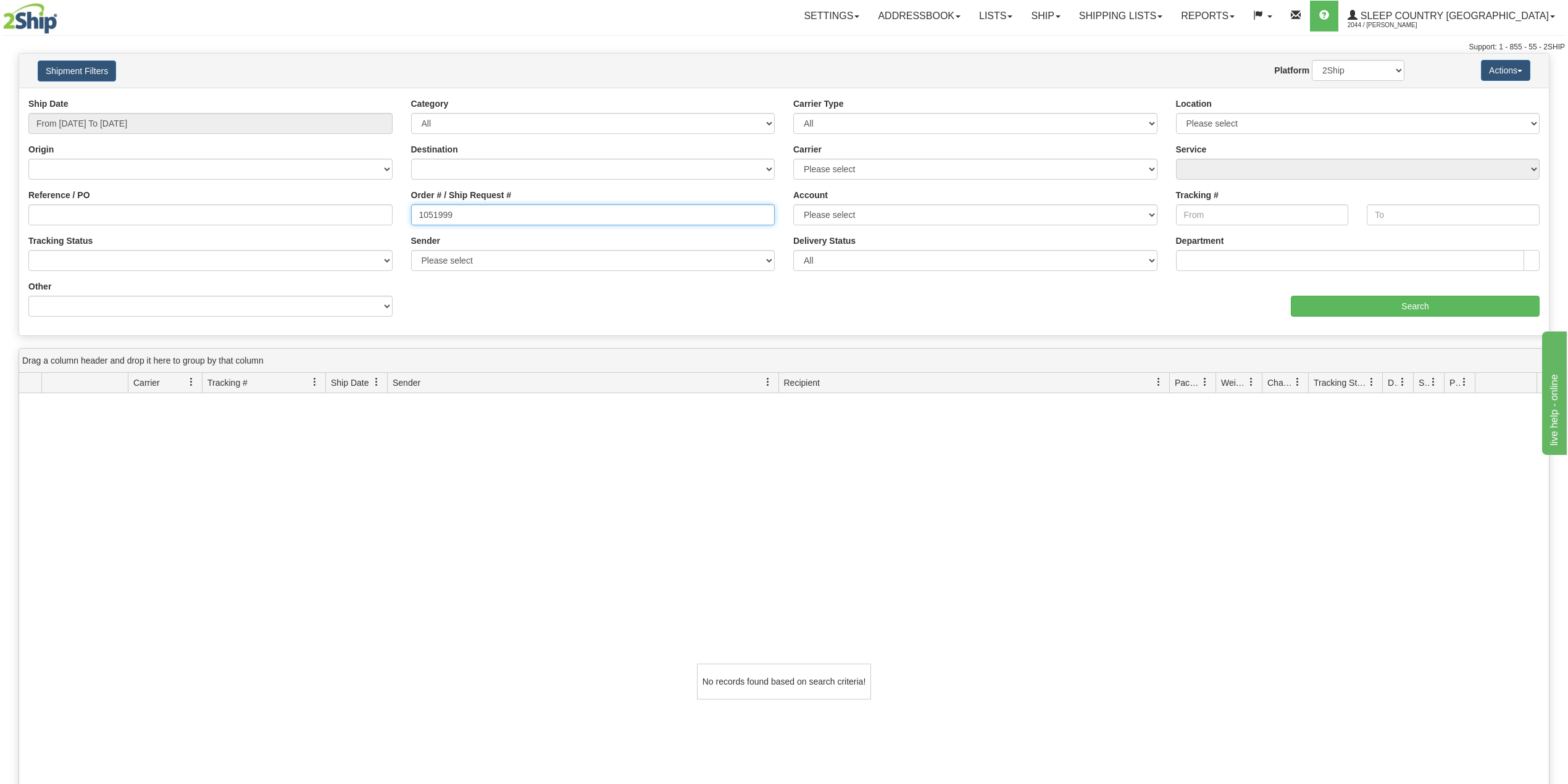
click at [438, 213] on input "1051999" at bounding box center [593, 214] width 364 height 21
paste input "2593"
type input "1052593"
click at [1373, 309] on input "Search" at bounding box center [1415, 306] width 249 height 21
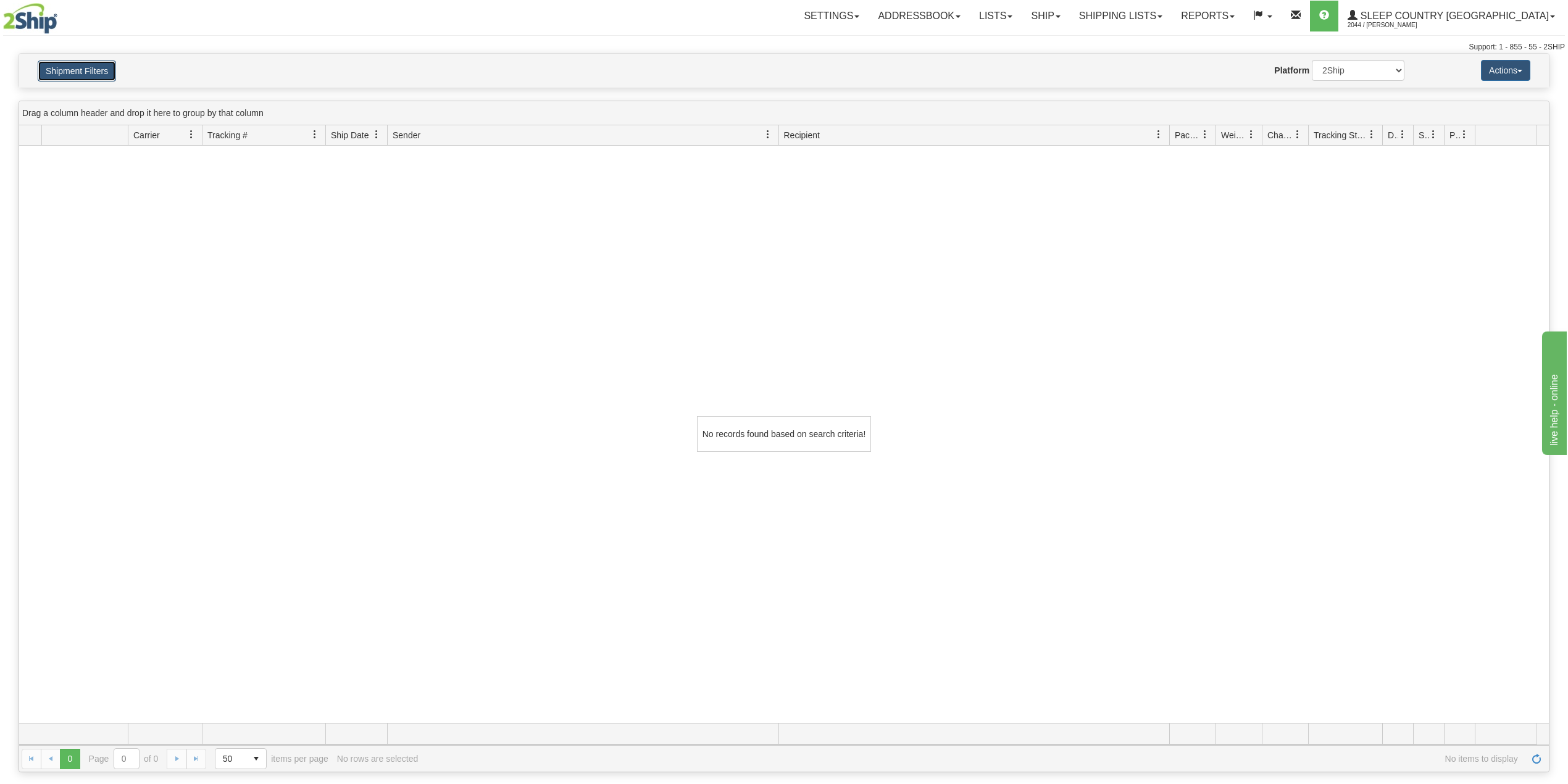
click at [74, 72] on button "Shipment Filters" at bounding box center [76, 71] width 78 height 21
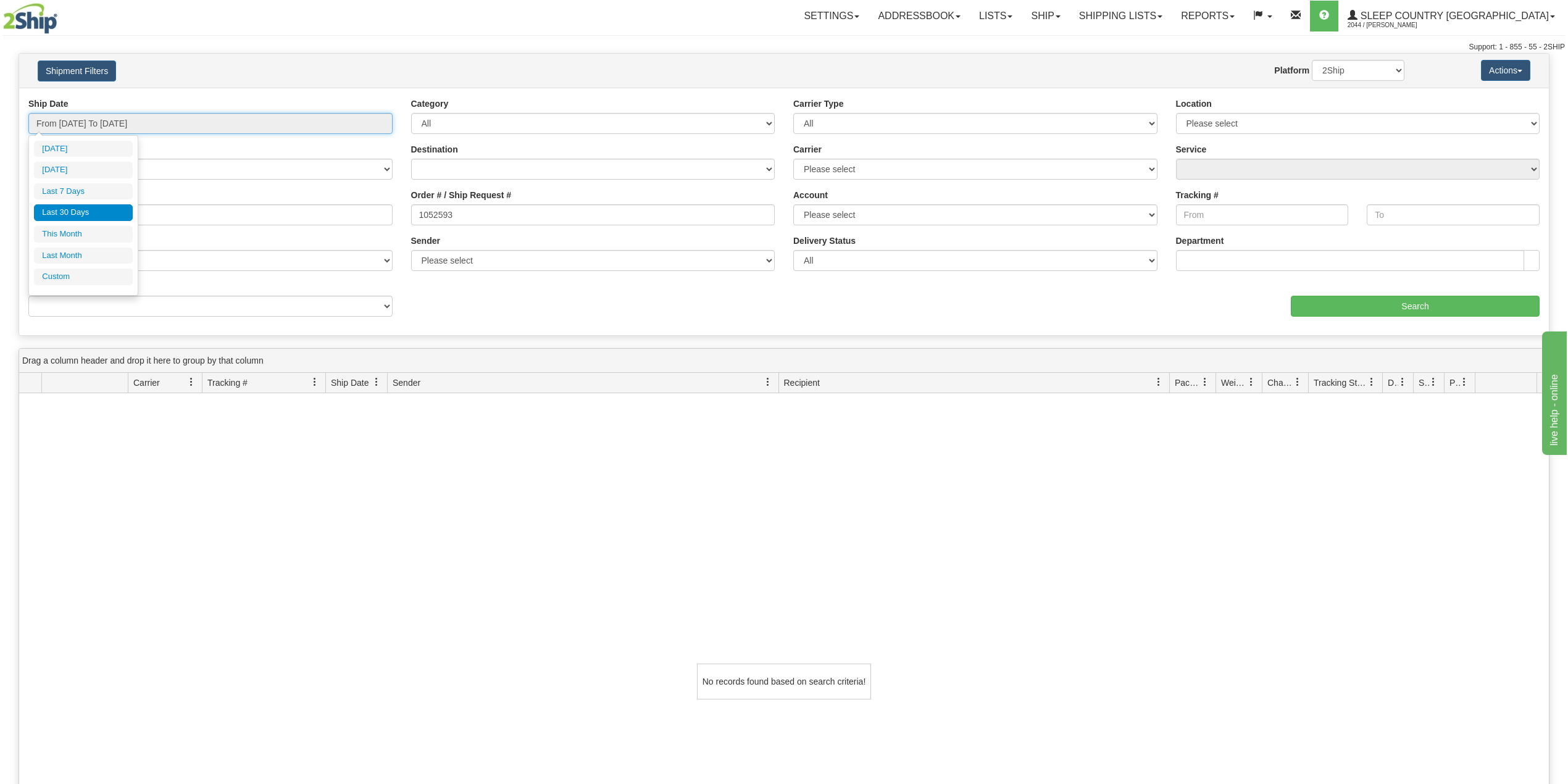
click at [162, 117] on input "From 07/20/2025 To 08/18/2025" at bounding box center [210, 122] width 364 height 21
click at [1069, 9] on link "Ship" at bounding box center [1045, 16] width 47 height 31
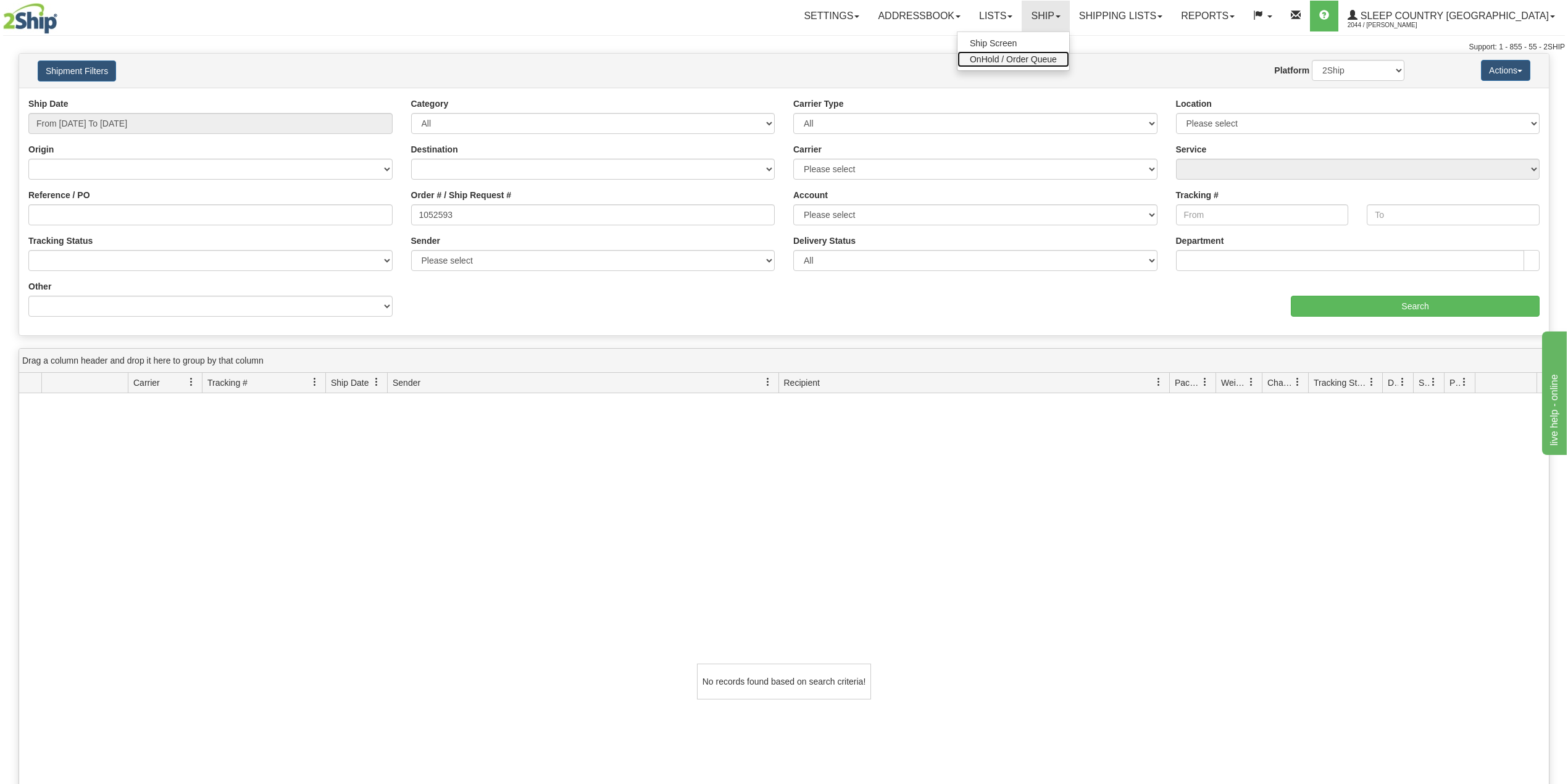
click at [1056, 55] on span "OnHold / Order Queue" at bounding box center [1013, 59] width 87 height 10
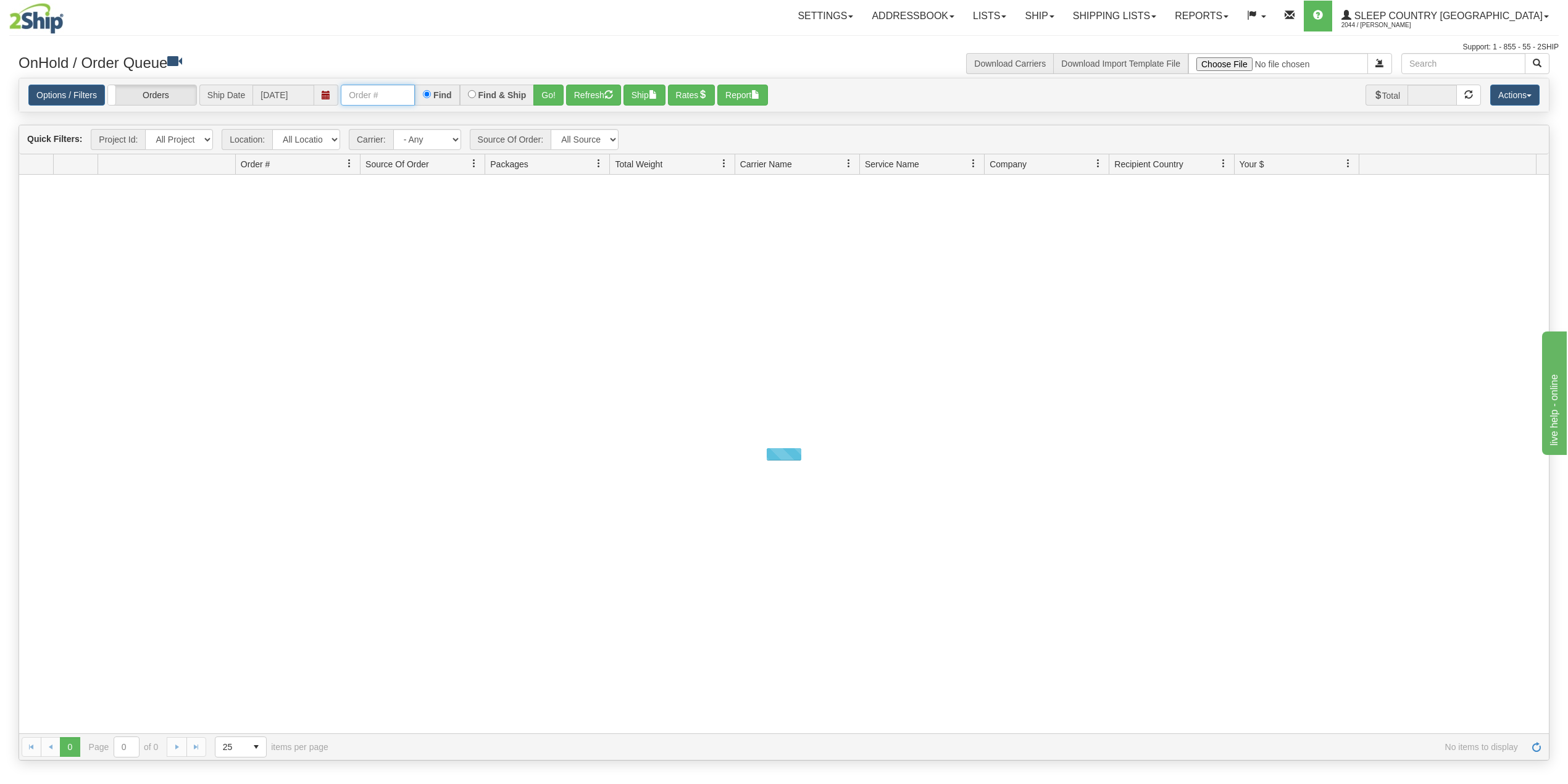
click at [371, 97] on input "text" at bounding box center [377, 94] width 74 height 21
paste input "1052593"
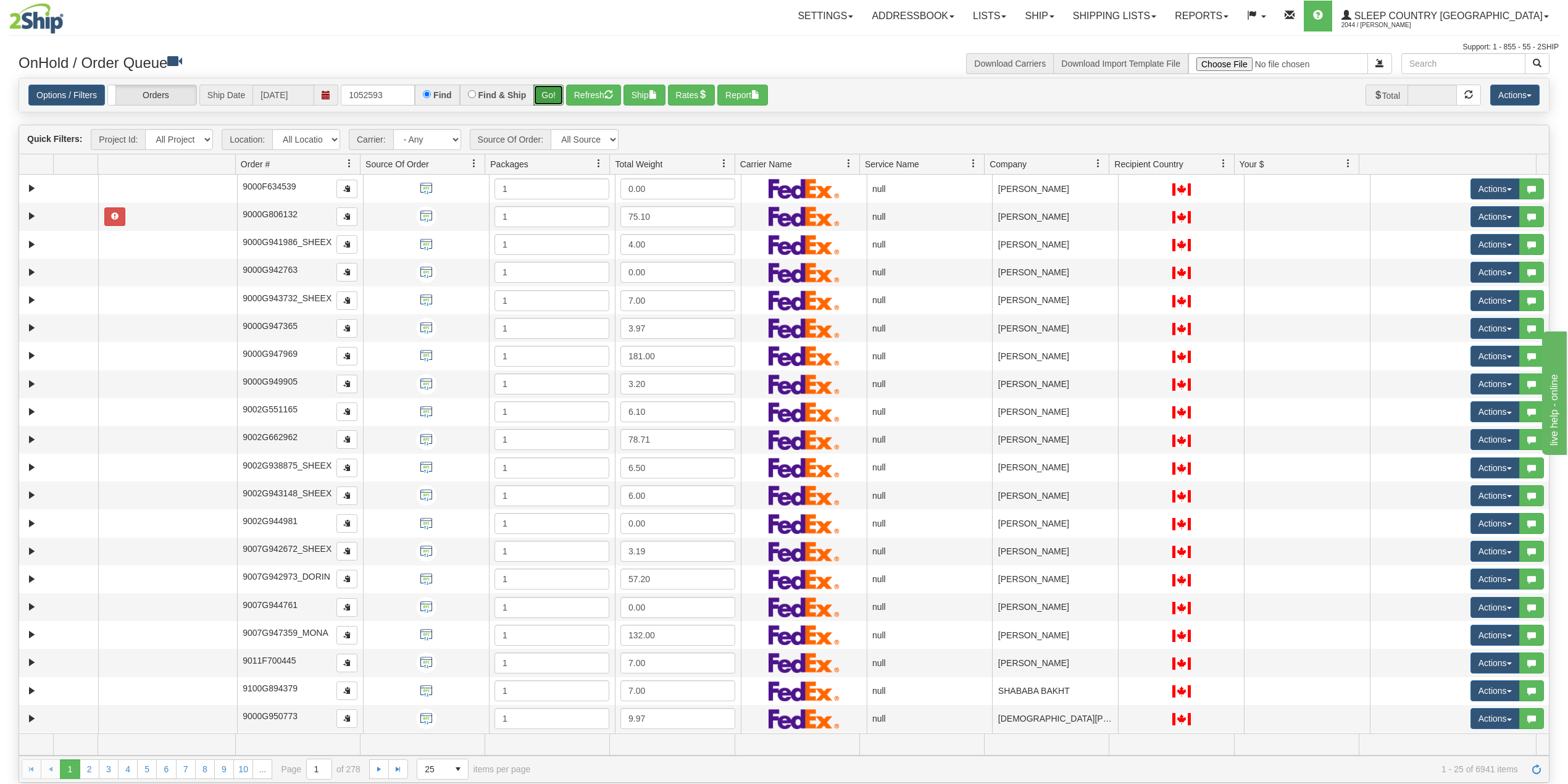
click at [551, 94] on button "Go!" at bounding box center [548, 94] width 30 height 21
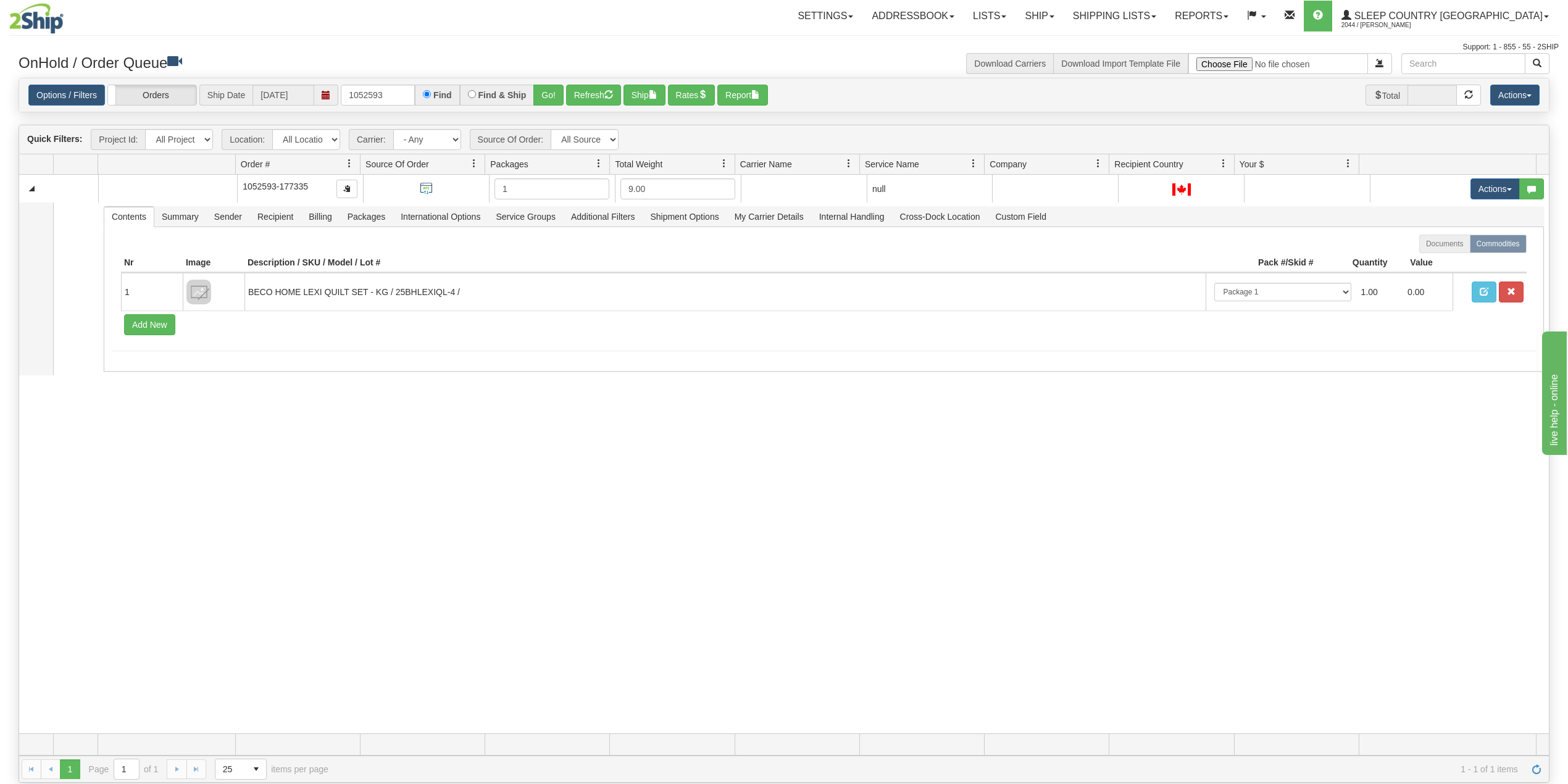
click at [544, 37] on div "Toggle navigation Settings Shipping Preferences Fields Preferences New Recipien…" at bounding box center [783, 26] width 1549 height 53
click at [360, 99] on input "1052593" at bounding box center [377, 94] width 74 height 21
paste input "900"
click at [547, 94] on button "Go!" at bounding box center [548, 94] width 30 height 21
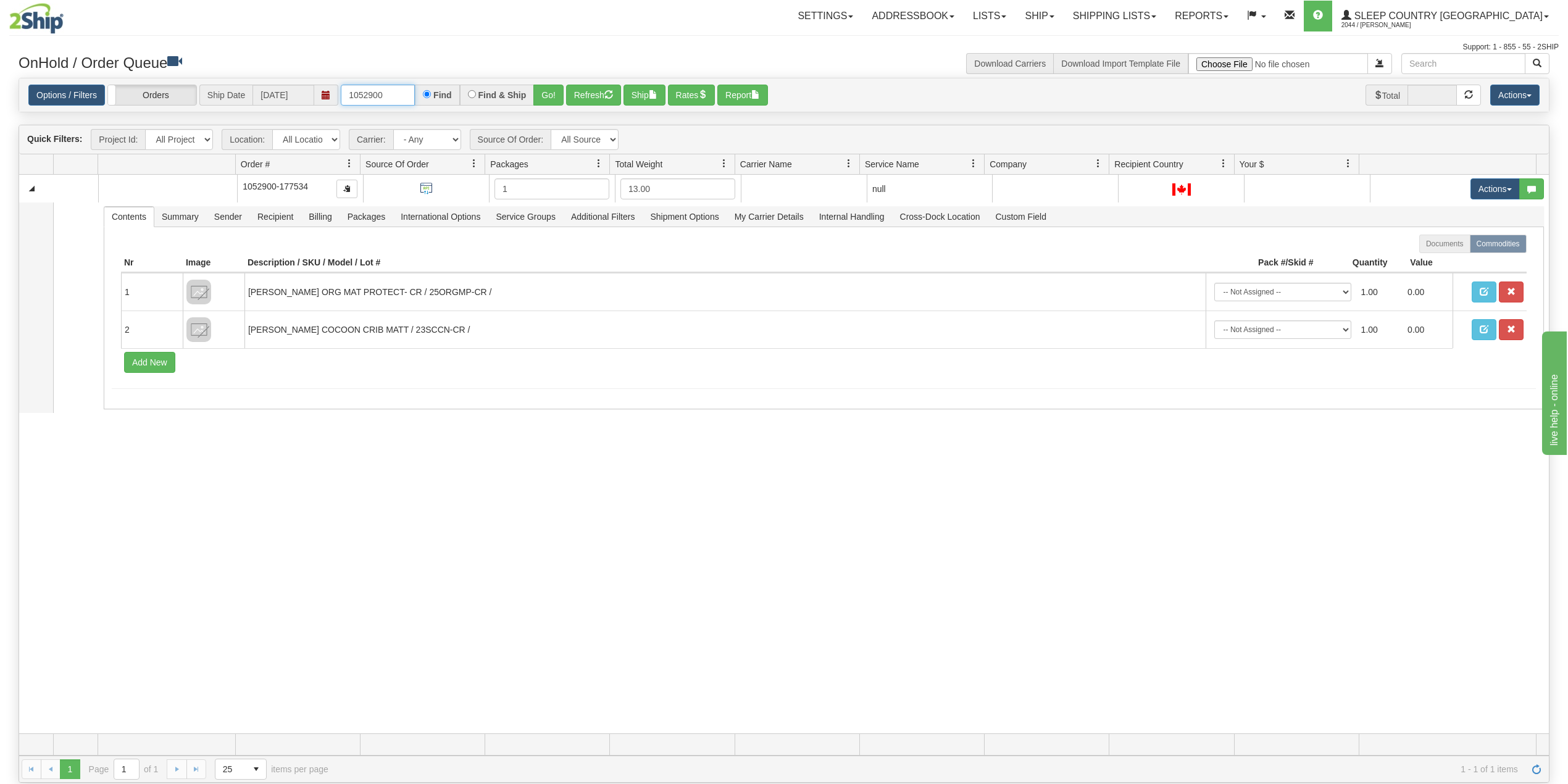
click at [370, 90] on input "1052900" at bounding box center [377, 94] width 74 height 21
paste input "3126"
type input "1053126"
click at [546, 94] on button "Go!" at bounding box center [548, 94] width 30 height 21
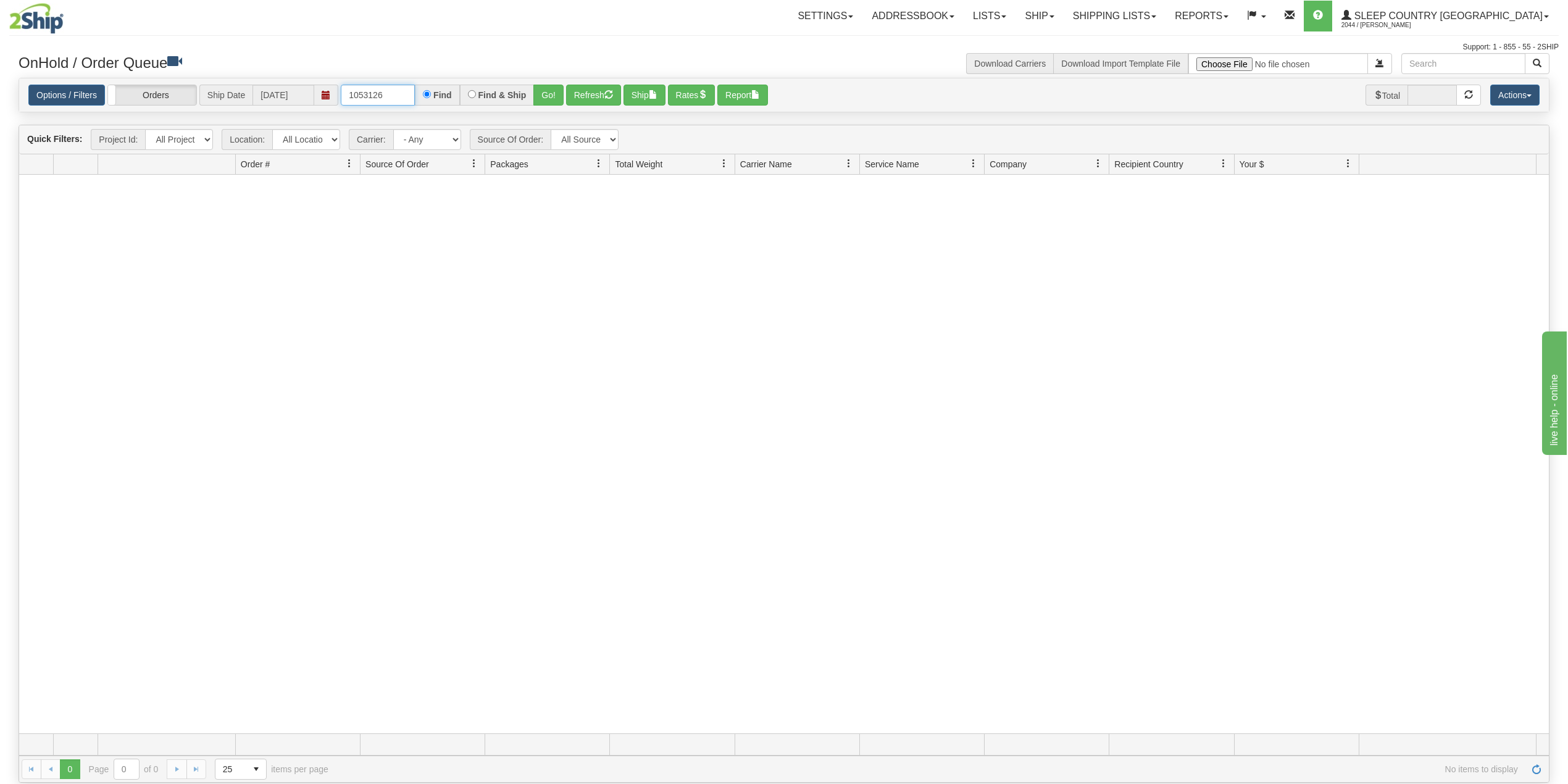
click at [402, 89] on input "1053126" at bounding box center [377, 94] width 74 height 21
drag, startPoint x: 1144, startPoint y: 11, endPoint x: 1161, endPoint y: 48, distance: 40.7
click at [1145, 11] on link "Shipping lists" at bounding box center [1114, 16] width 102 height 31
click at [1149, 58] on span "Search Shipment History" at bounding box center [1103, 59] width 95 height 10
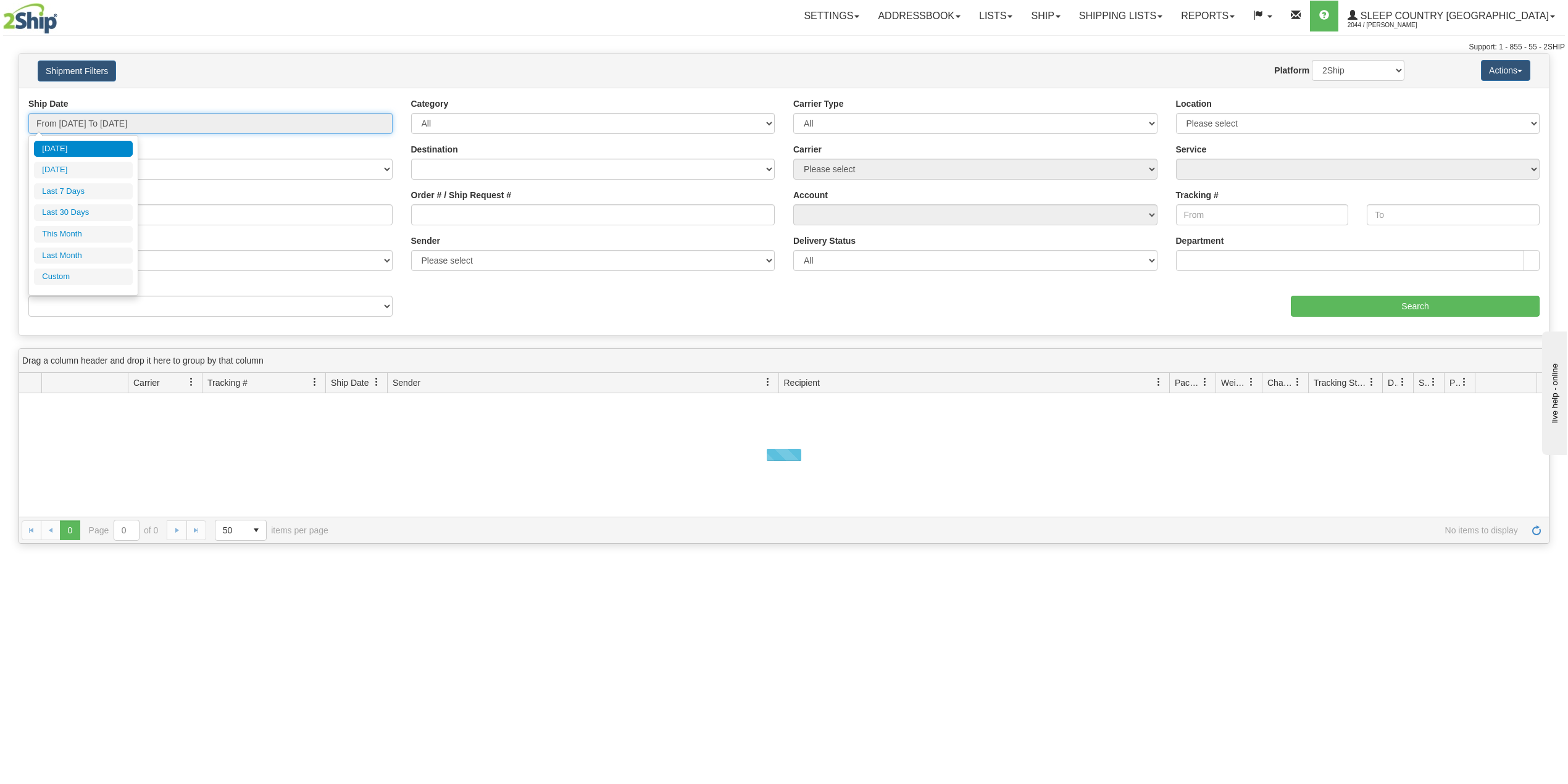
click at [120, 119] on input "From [DATE] To [DATE]" at bounding box center [210, 122] width 364 height 21
click at [85, 213] on li "Last 30 Days" at bounding box center [83, 212] width 99 height 16
type input "From [DATE] To [DATE]"
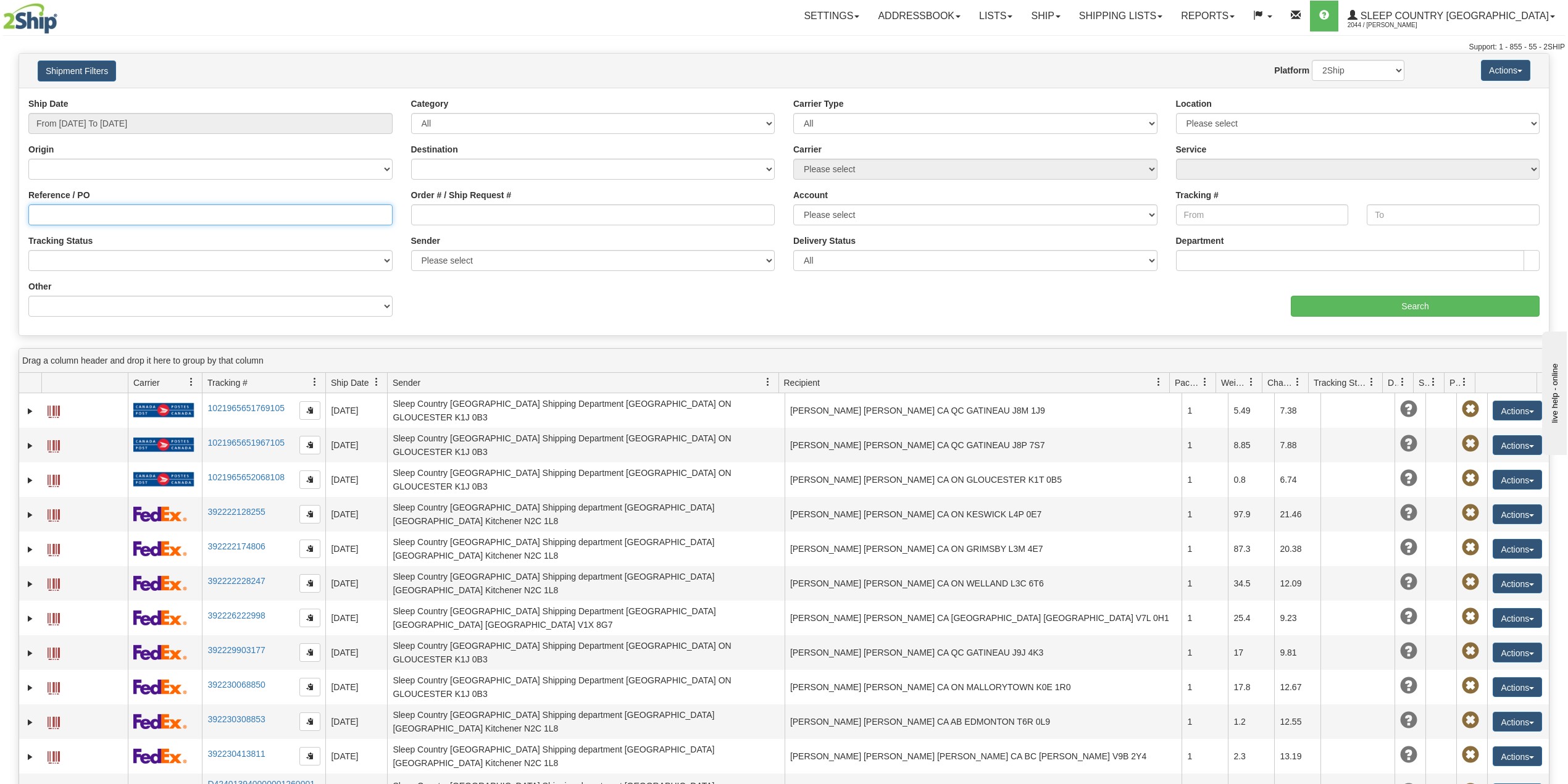
click at [106, 216] on input "Reference / PO" at bounding box center [210, 214] width 364 height 21
paste input "1053126"
type input "1"
click at [459, 218] on input "Order # / Ship Request #" at bounding box center [593, 214] width 364 height 21
paste input "1053126"
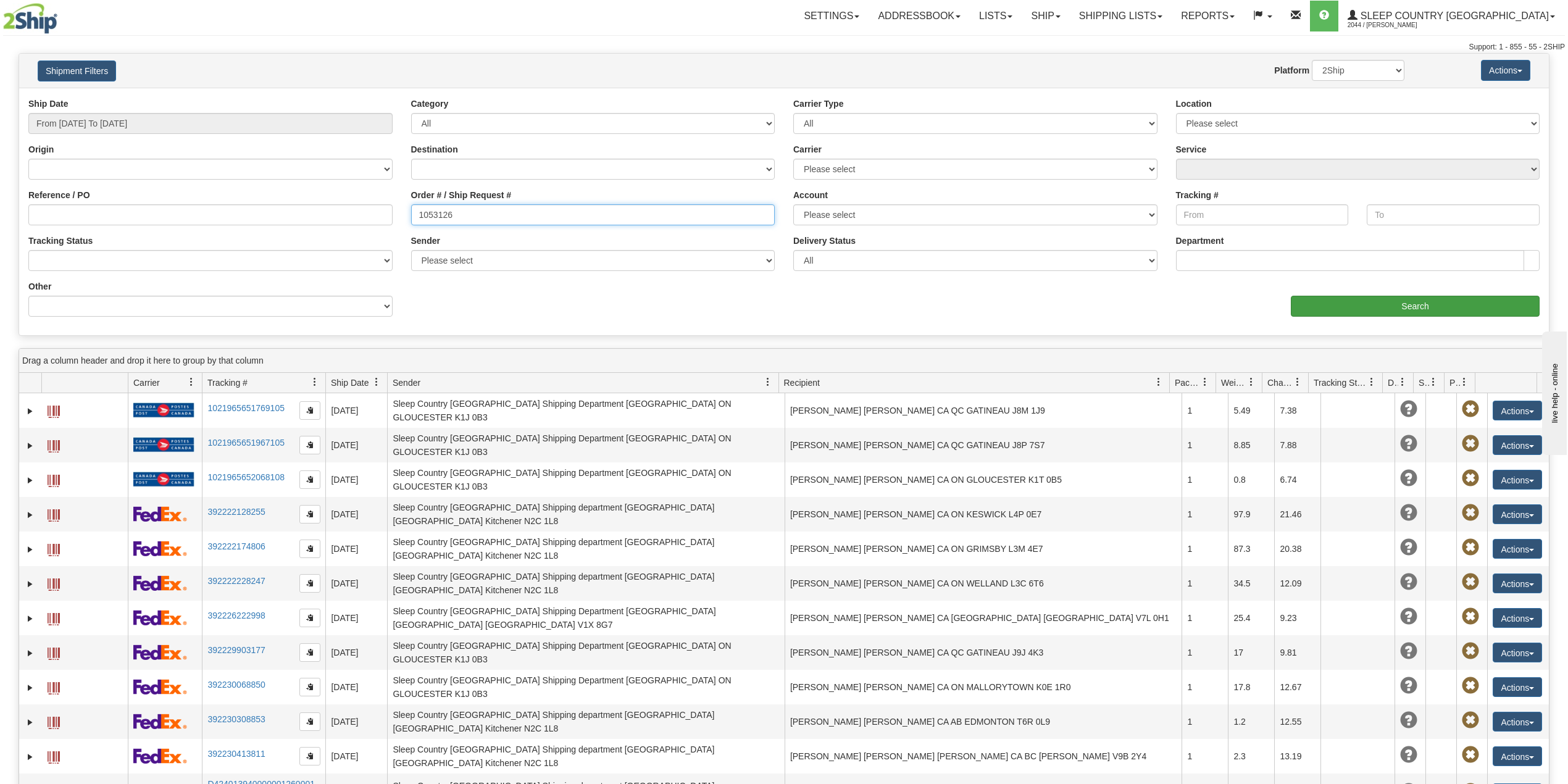
type input "1053126"
click at [1338, 305] on input "Search" at bounding box center [1415, 306] width 249 height 21
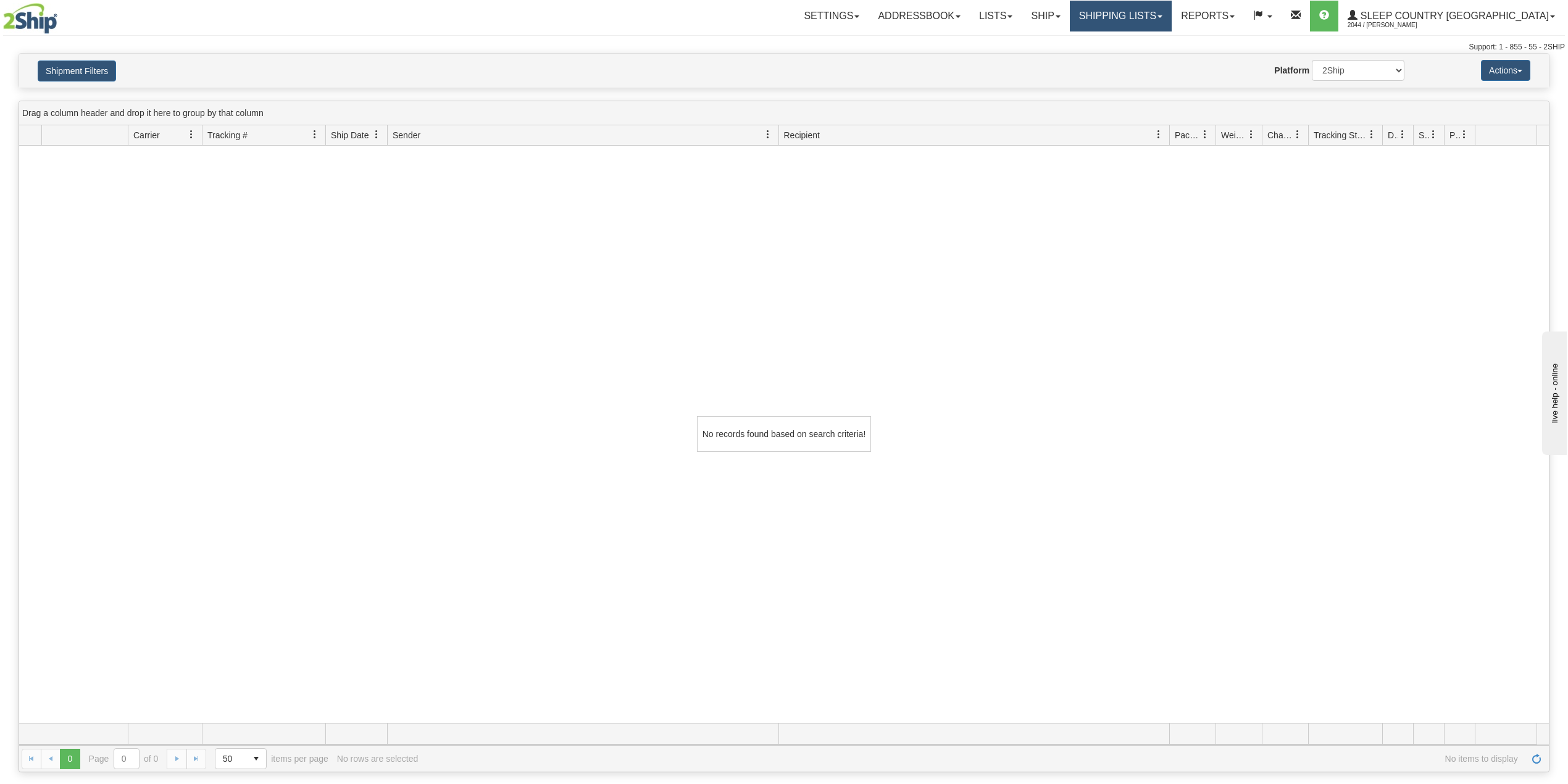
click at [1171, 13] on link "Shipping lists" at bounding box center [1121, 16] width 102 height 31
click at [1135, 43] on span "Current Shipments" at bounding box center [1099, 43] width 73 height 10
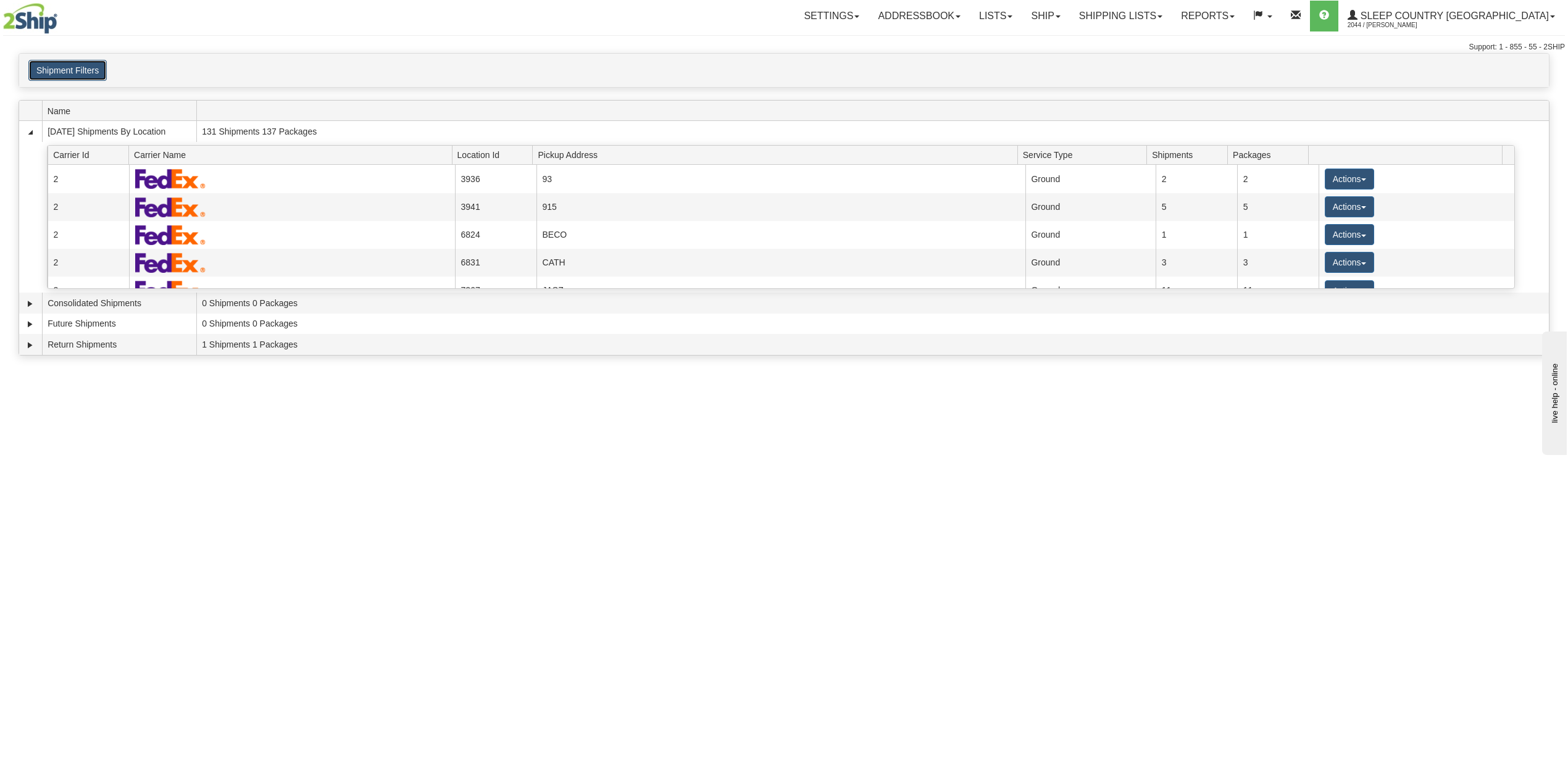
click at [82, 75] on button "Shipment Filters" at bounding box center [67, 70] width 78 height 21
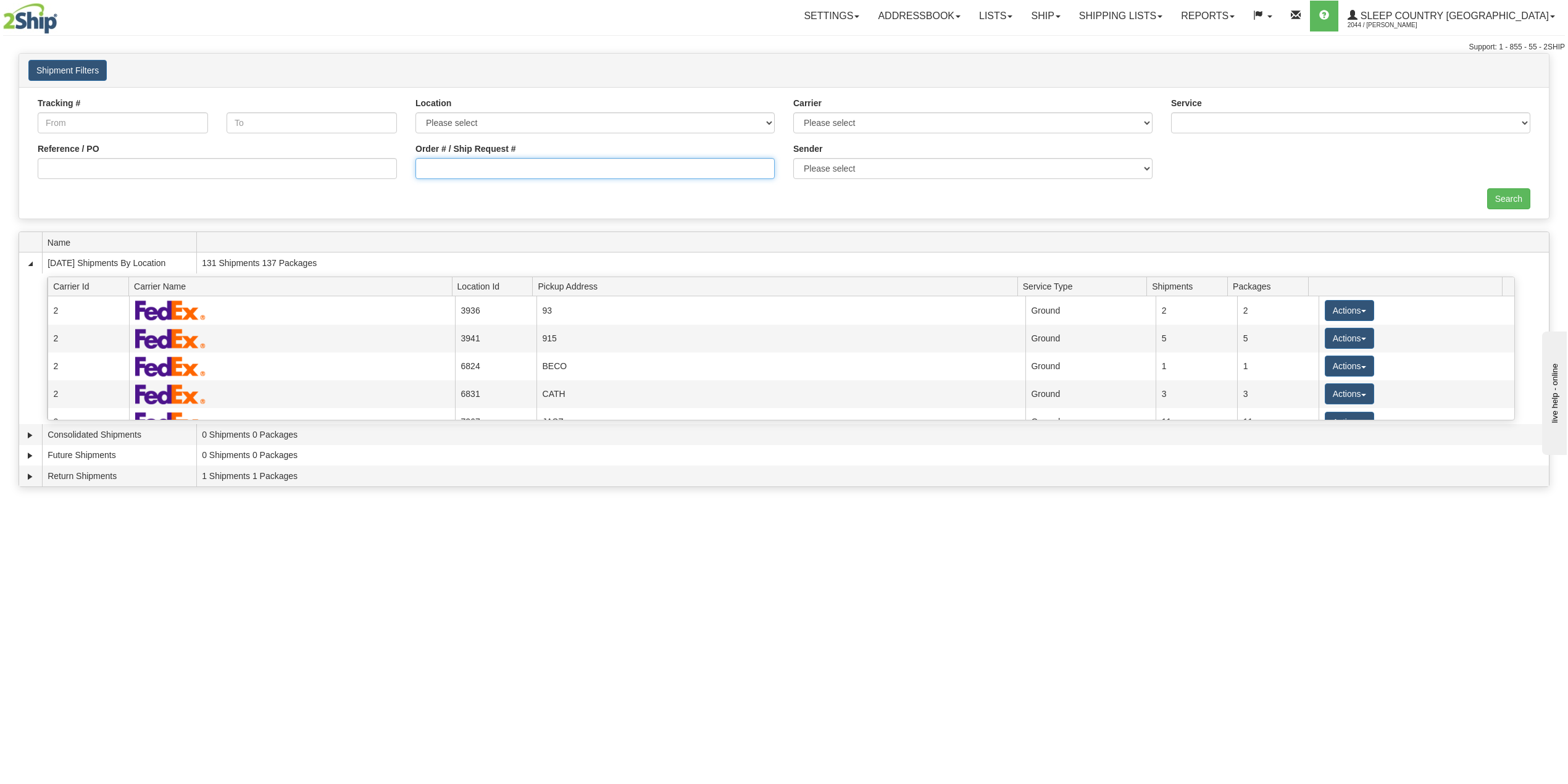
click at [453, 169] on input "Order # / Ship Request #" at bounding box center [595, 168] width 359 height 21
paste input "1053126"
type input "1053126"
click at [1514, 201] on input "Search" at bounding box center [1508, 198] width 44 height 21
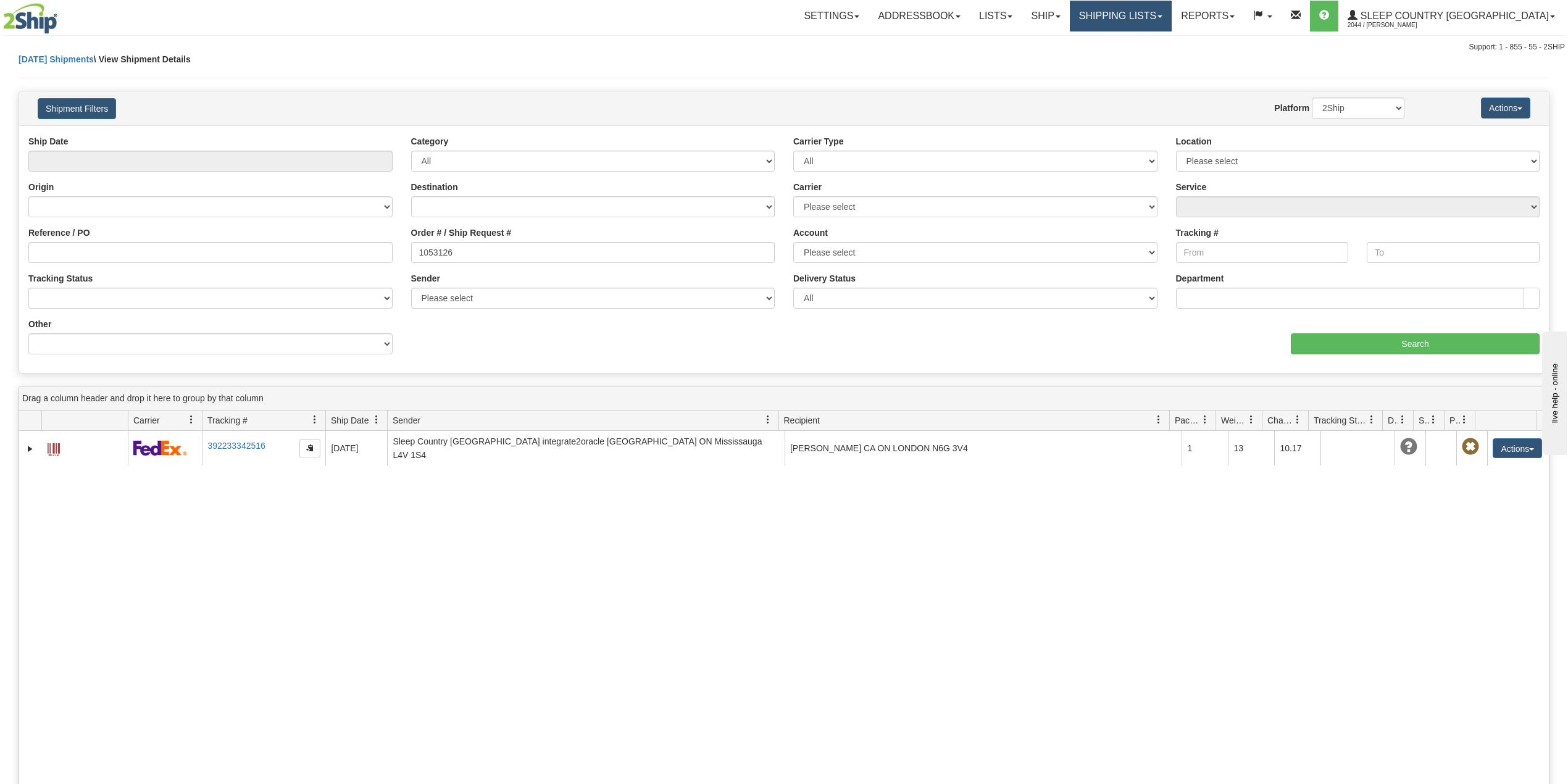
drag, startPoint x: 1186, startPoint y: 13, endPoint x: 1171, endPoint y: 51, distance: 40.9
click at [1171, 13] on link "Shipping lists" at bounding box center [1121, 16] width 102 height 31
click at [1159, 55] on span "Search Shipment History" at bounding box center [1110, 59] width 95 height 10
